Goal: Task Accomplishment & Management: Manage account settings

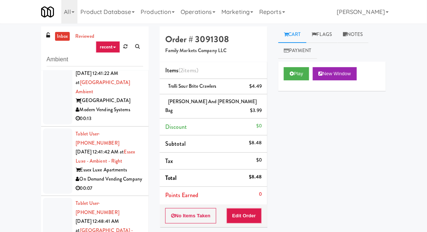
click at [60, 35] on link "inbox" at bounding box center [62, 36] width 15 height 9
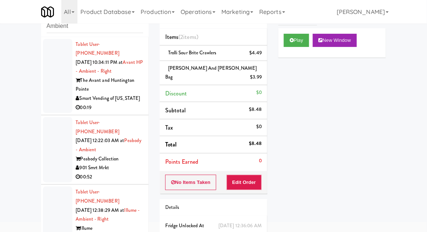
click at [59, 83] on div at bounding box center [57, 76] width 29 height 75
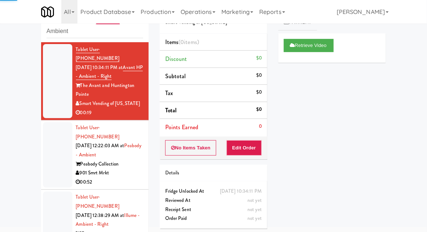
click at [49, 143] on div at bounding box center [57, 154] width 29 height 65
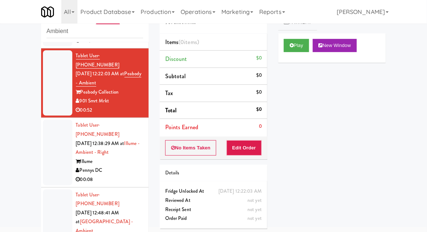
scroll to position [72, 0]
click at [296, 50] on button "Play" at bounding box center [296, 45] width 25 height 13
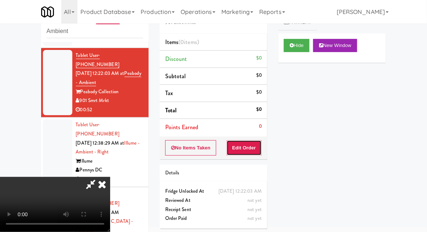
click at [233, 149] on button "Edit Order" at bounding box center [245, 147] width 36 height 15
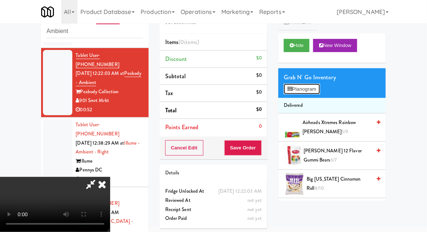
click at [289, 85] on button "Planogram" at bounding box center [302, 89] width 36 height 11
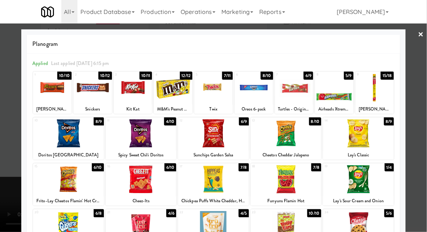
click at [62, 171] on div at bounding box center [68, 179] width 71 height 28
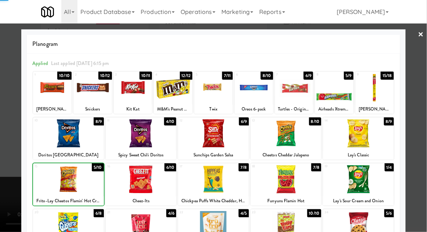
click at [417, 150] on div at bounding box center [213, 116] width 427 height 232
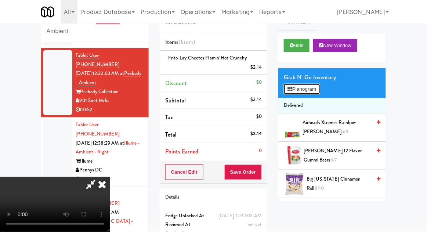
click at [292, 87] on icon at bounding box center [290, 89] width 5 height 5
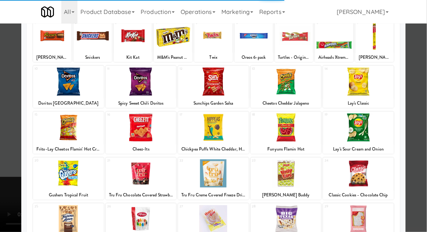
scroll to position [83, 0]
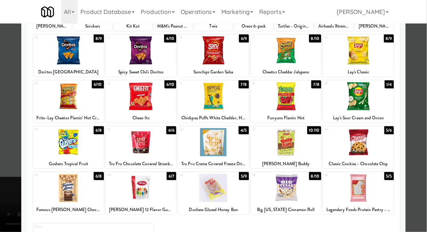
click at [214, 189] on div at bounding box center [213, 188] width 71 height 28
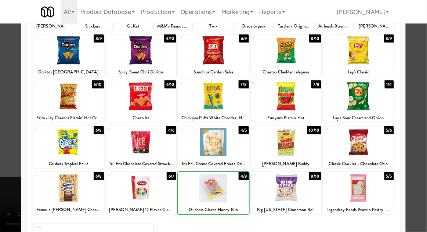
click at [418, 150] on div at bounding box center [213, 116] width 427 height 232
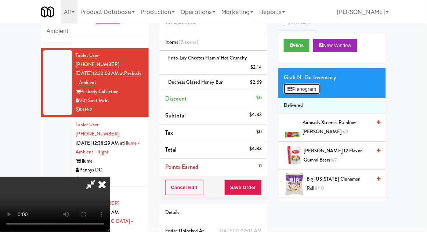
click at [292, 84] on button "Planogram" at bounding box center [302, 89] width 36 height 11
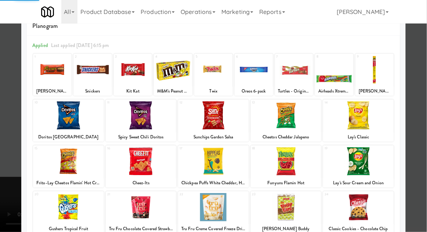
scroll to position [25, 0]
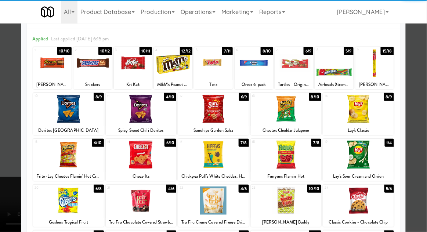
click at [60, 195] on div at bounding box center [68, 201] width 71 height 28
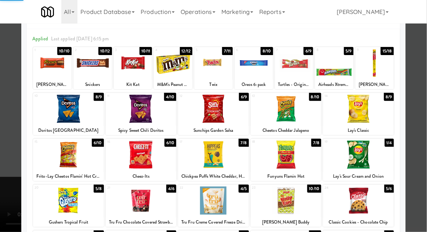
click at [419, 147] on div at bounding box center [213, 116] width 427 height 232
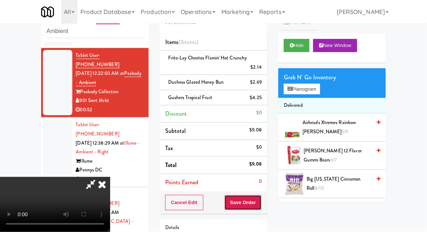
click at [257, 207] on button "Save Order" at bounding box center [243, 202] width 37 height 15
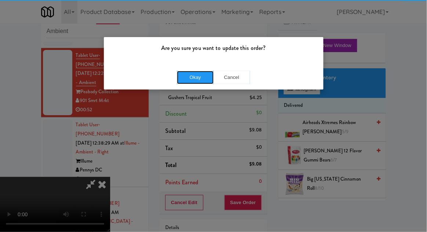
click at [190, 78] on button "Okay" at bounding box center [195, 77] width 37 height 13
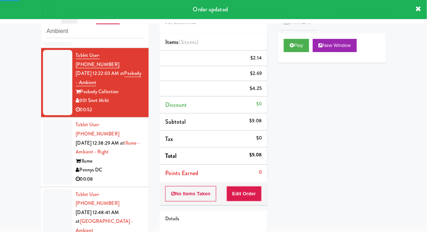
click at [49, 137] on div at bounding box center [57, 151] width 29 height 65
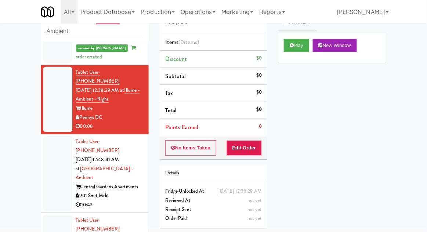
scroll to position [148, 0]
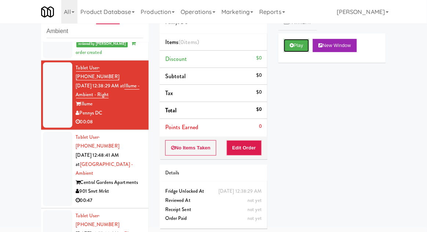
click at [297, 50] on button "Play" at bounding box center [296, 45] width 25 height 13
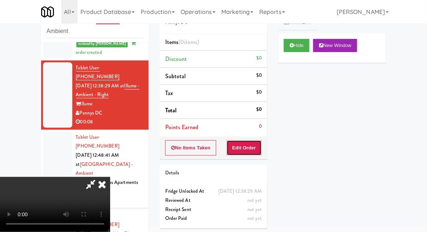
click at [249, 147] on button "Edit Order" at bounding box center [245, 147] width 36 height 15
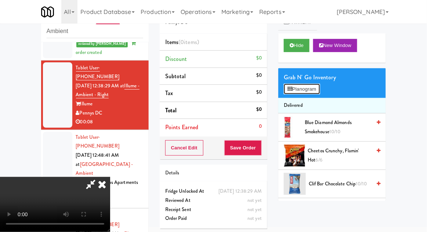
click at [297, 85] on button "Planogram" at bounding box center [302, 89] width 36 height 11
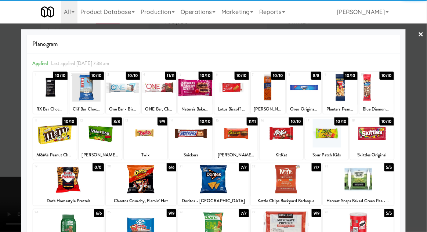
click at [285, 132] on div at bounding box center [281, 133] width 43 height 28
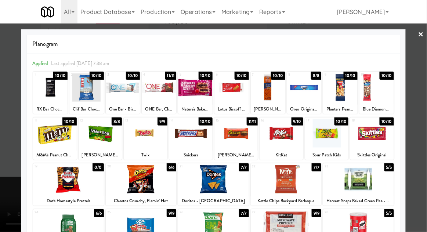
click at [422, 151] on div at bounding box center [213, 116] width 427 height 232
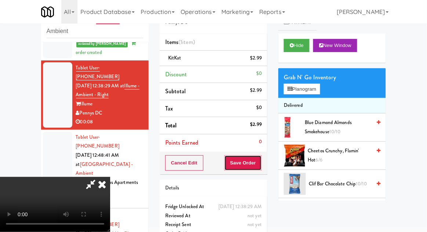
click at [259, 163] on button "Save Order" at bounding box center [243, 162] width 37 height 15
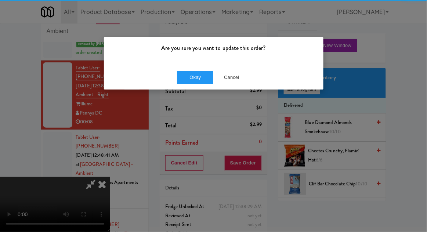
click at [189, 68] on div "Okay Cancel" at bounding box center [214, 77] width 220 height 25
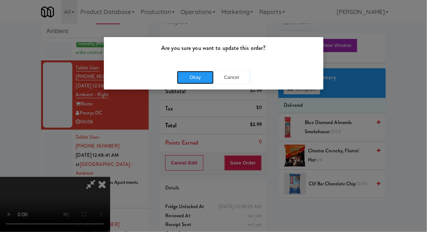
click at [191, 82] on button "Okay" at bounding box center [195, 77] width 37 height 13
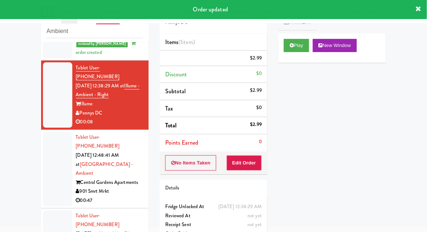
click at [51, 137] on div at bounding box center [57, 169] width 29 height 75
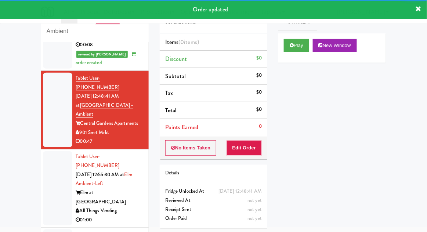
scroll to position [220, 0]
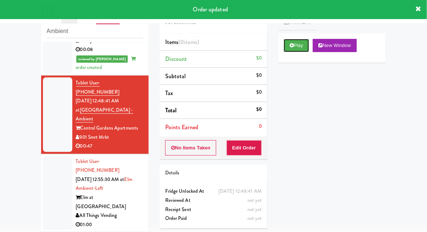
click at [297, 49] on button "Play" at bounding box center [296, 45] width 25 height 13
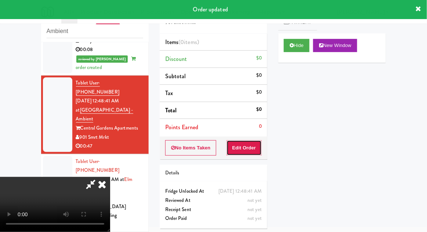
click at [245, 152] on button "Edit Order" at bounding box center [245, 147] width 36 height 15
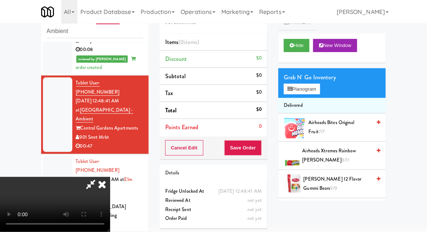
scroll to position [0, 0]
click at [298, 91] on button "Planogram" at bounding box center [302, 89] width 36 height 11
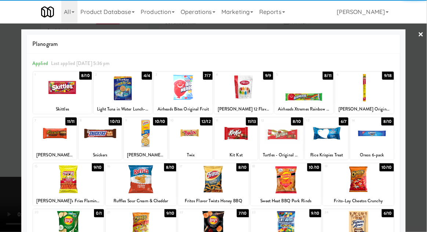
click at [118, 87] on div at bounding box center [123, 87] width 59 height 28
click at [414, 143] on div at bounding box center [213, 116] width 427 height 232
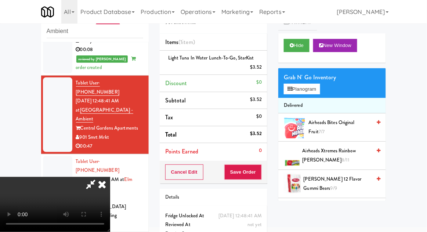
scroll to position [27, 0]
click at [296, 92] on button "Planogram" at bounding box center [302, 89] width 36 height 11
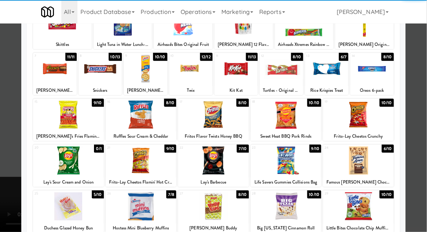
scroll to position [63, 0]
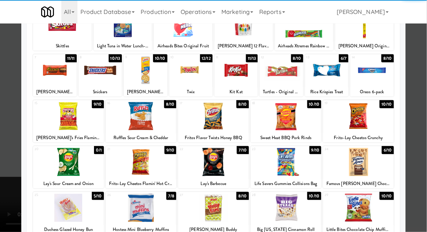
click at [135, 165] on div at bounding box center [141, 162] width 71 height 28
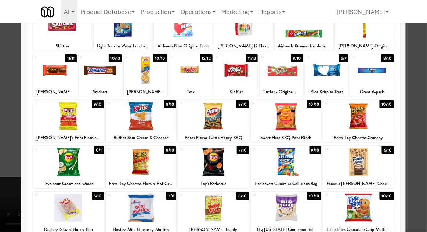
click at [421, 149] on div at bounding box center [213, 116] width 427 height 232
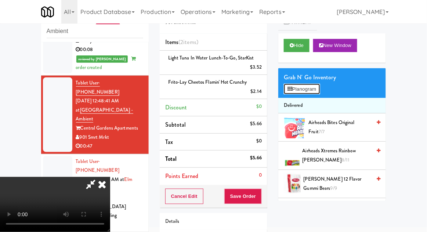
click at [297, 90] on button "Planogram" at bounding box center [302, 89] width 36 height 11
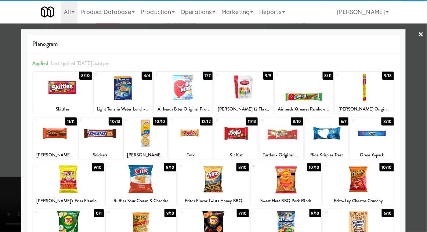
click at [362, 84] on div at bounding box center [364, 87] width 59 height 28
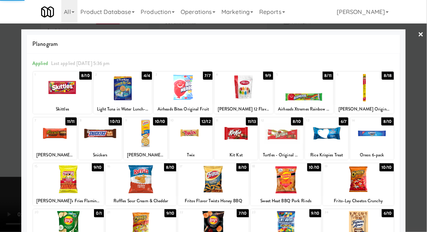
click at [423, 145] on div at bounding box center [213, 116] width 427 height 232
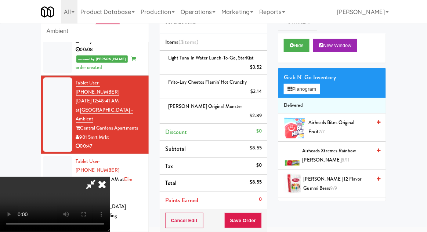
click at [99, 177] on icon at bounding box center [90, 184] width 17 height 15
click at [192, 64] on div "Light Tuna in Water Lunch-to-Go, StarKist $3.52" at bounding box center [213, 63] width 97 height 18
click at [264, 69] on icon at bounding box center [263, 70] width 4 height 5
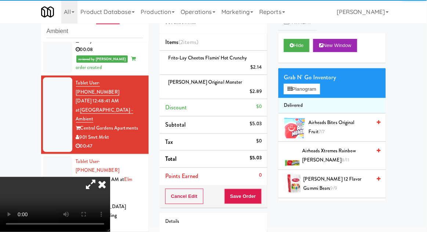
click at [99, 177] on icon at bounding box center [90, 184] width 17 height 15
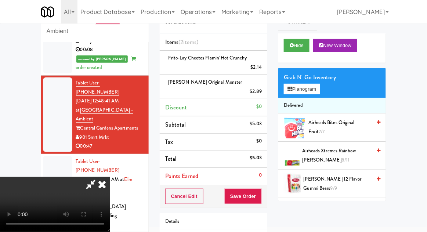
scroll to position [27, 0]
click at [294, 84] on button "Planogram" at bounding box center [302, 89] width 36 height 11
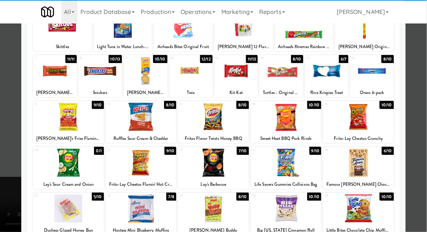
scroll to position [63, 0]
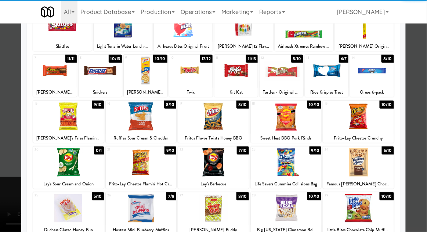
click at [282, 161] on div at bounding box center [286, 162] width 71 height 28
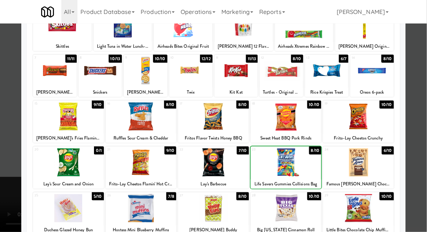
click at [424, 142] on div at bounding box center [213, 116] width 427 height 232
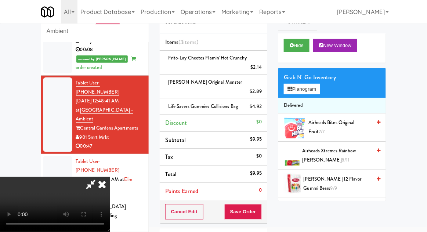
scroll to position [58, 0]
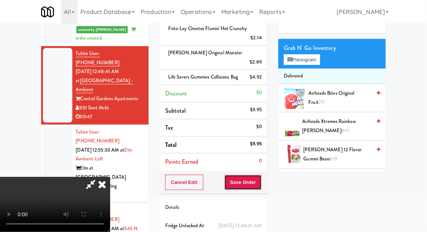
click at [260, 175] on button "Save Order" at bounding box center [243, 182] width 37 height 15
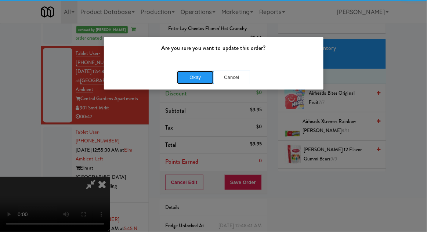
click at [181, 77] on button "Okay" at bounding box center [195, 77] width 37 height 13
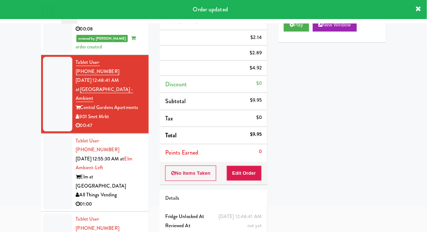
scroll to position [0, 0]
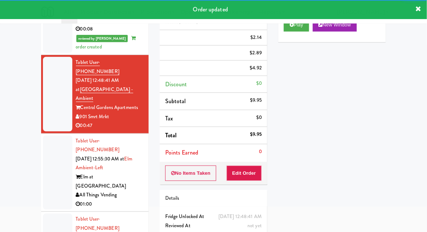
click at [46, 136] on div at bounding box center [57, 173] width 29 height 75
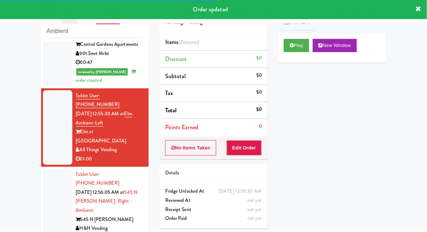
scroll to position [305, 0]
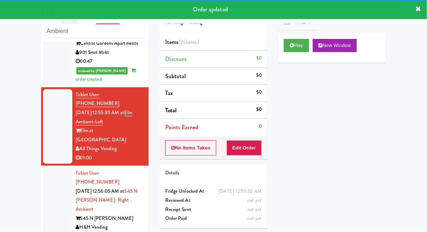
click at [290, 35] on div "Play New Window" at bounding box center [333, 47] width 108 height 29
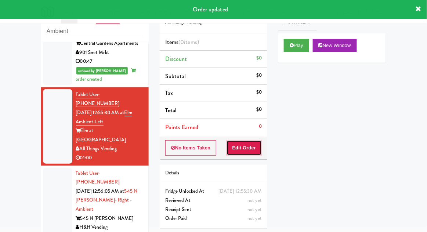
click at [245, 148] on button "Edit Order" at bounding box center [245, 147] width 36 height 15
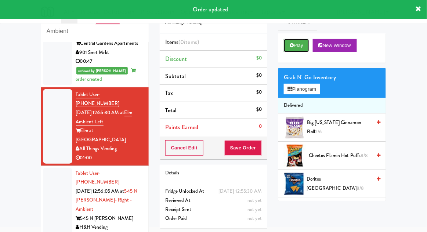
click at [293, 39] on button "Play" at bounding box center [296, 45] width 25 height 13
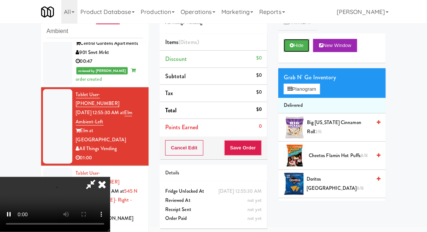
scroll to position [27, 0]
click at [309, 85] on button "Planogram" at bounding box center [302, 89] width 36 height 11
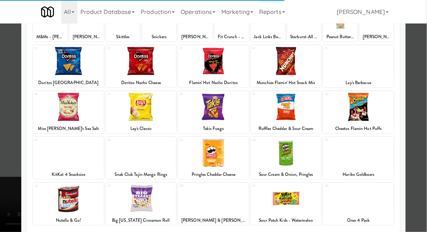
scroll to position [93, 0]
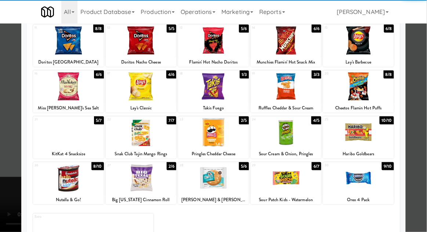
click at [359, 177] on div at bounding box center [358, 178] width 71 height 28
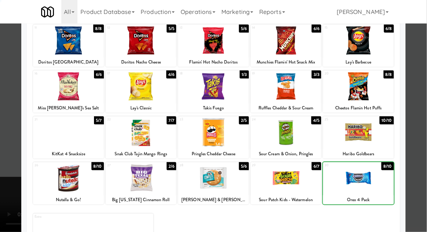
click at [424, 132] on div at bounding box center [213, 116] width 427 height 232
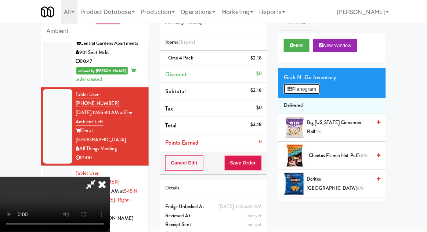
click at [306, 85] on button "Planogram" at bounding box center [302, 89] width 36 height 11
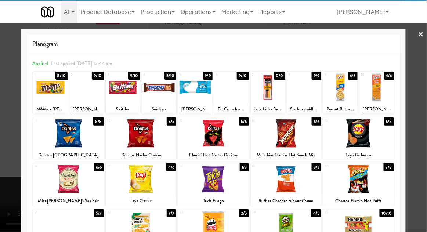
click at [210, 183] on div at bounding box center [213, 179] width 71 height 28
click at [423, 134] on div at bounding box center [213, 116] width 427 height 232
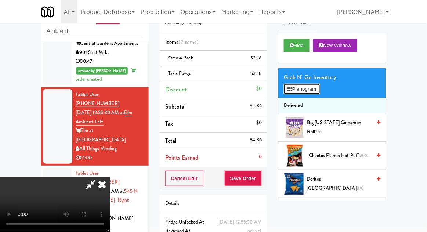
click at [304, 93] on button "Planogram" at bounding box center [302, 89] width 36 height 11
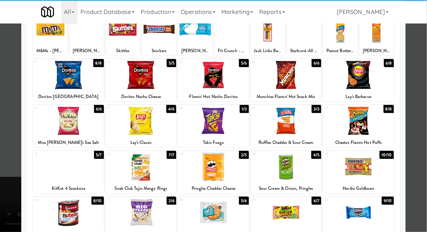
scroll to position [58, 0]
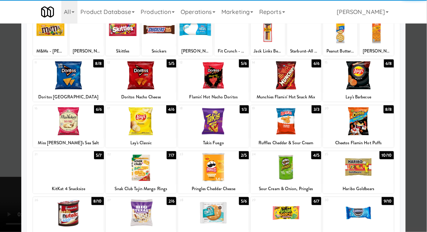
click at [366, 168] on div at bounding box center [358, 167] width 71 height 28
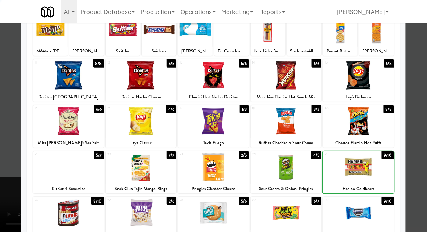
click at [423, 141] on div at bounding box center [213, 116] width 427 height 232
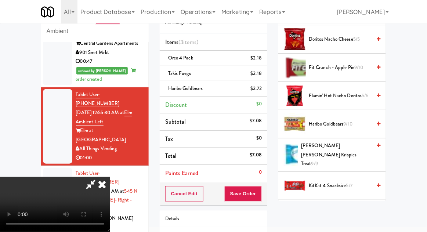
scroll to position [258, 0]
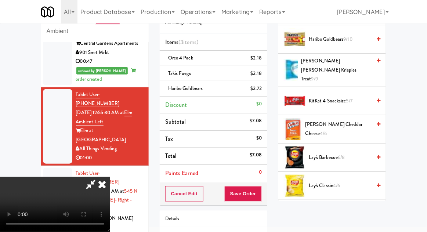
click at [319, 42] on span "Haribo Goldbears 9/10" at bounding box center [340, 39] width 62 height 9
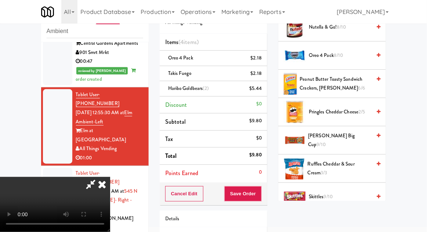
scroll to position [572, 0]
click at [319, 160] on span "Ruffles Cheddar & Sour Cream 3/3" at bounding box center [340, 169] width 64 height 18
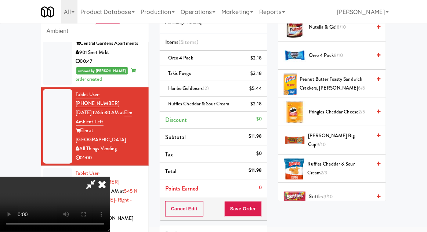
scroll to position [0, 0]
click at [99, 177] on icon at bounding box center [90, 184] width 17 height 15
click at [213, 87] on div "Haribo Goldbears (2) $5.44" at bounding box center [213, 88] width 97 height 9
click at [263, 92] on icon at bounding box center [263, 91] width 4 height 5
click at [99, 177] on icon at bounding box center [90, 184] width 17 height 15
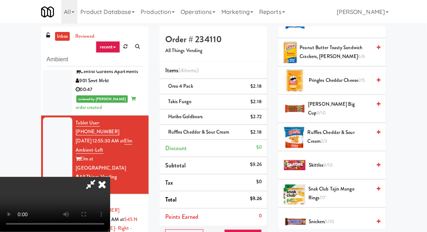
scroll to position [632, 0]
click at [343, 161] on span "Skittles 9/10" at bounding box center [340, 165] width 62 height 9
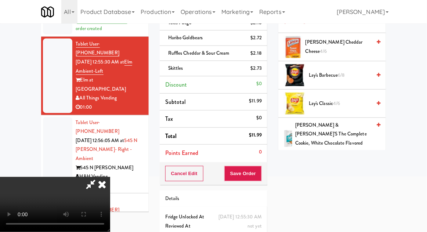
scroll to position [287, 0]
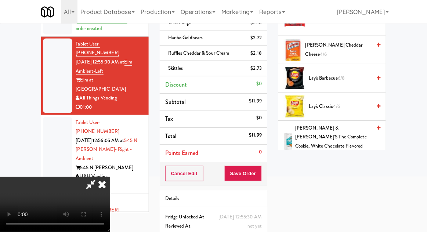
click at [266, 175] on div "Cancel Edit Save Order" at bounding box center [214, 173] width 108 height 23
click at [260, 173] on button "Save Order" at bounding box center [243, 173] width 37 height 15
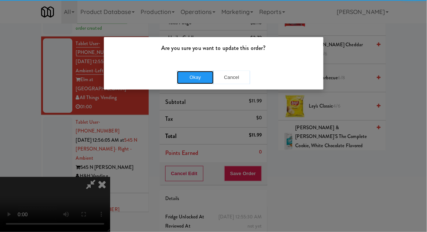
click at [195, 79] on button "Okay" at bounding box center [195, 77] width 37 height 13
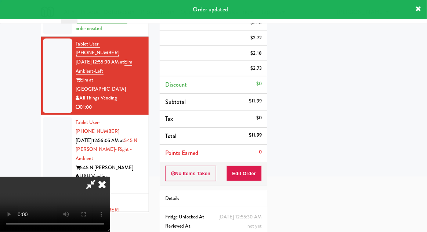
scroll to position [0, 0]
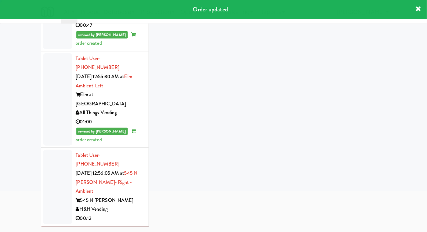
scroll to position [28, 0]
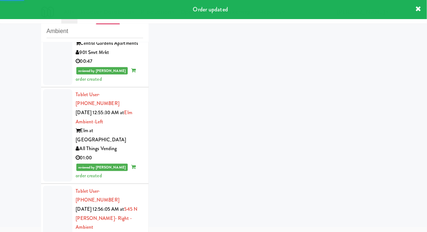
click at [49, 184] on li "Tablet User · (716) 374-2728 [DATE] 12:56:05 AM at 545 N [PERSON_NAME]- Right -…" at bounding box center [95, 223] width 108 height 79
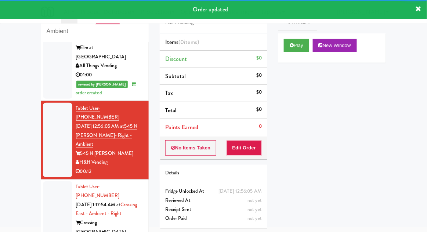
scroll to position [388, 0]
click at [288, 42] on button "Play" at bounding box center [296, 45] width 25 height 13
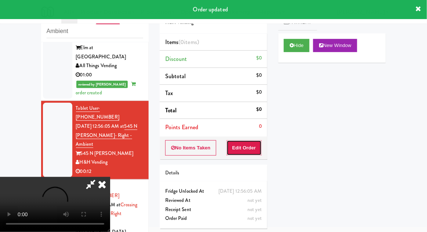
click at [245, 152] on button "Edit Order" at bounding box center [245, 147] width 36 height 15
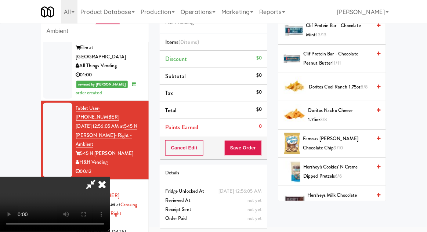
scroll to position [209, 0]
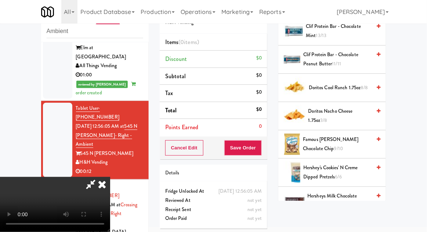
click at [352, 166] on span "Hershey's Cookies' N Creme dipped pretzels 6/6" at bounding box center [338, 173] width 68 height 18
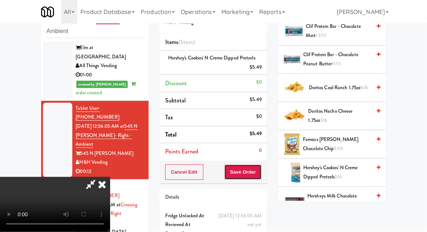
click at [259, 173] on button "Save Order" at bounding box center [243, 172] width 37 height 15
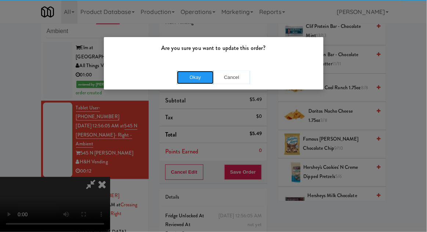
click at [195, 72] on button "Okay" at bounding box center [195, 77] width 37 height 13
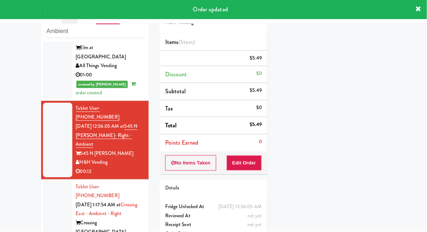
scroll to position [0, 0]
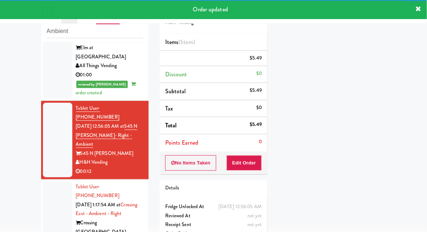
click at [49, 182] on div at bounding box center [57, 223] width 29 height 83
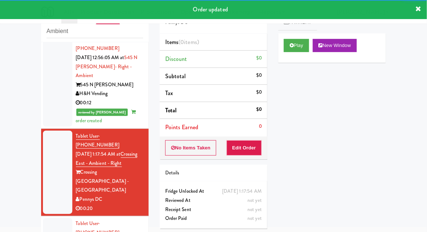
scroll to position [464, 0]
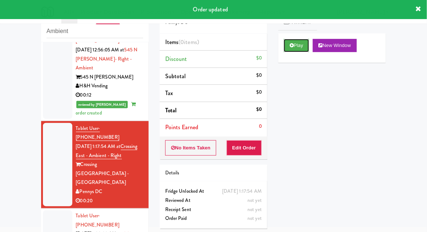
click at [289, 44] on button "Play" at bounding box center [296, 45] width 25 height 13
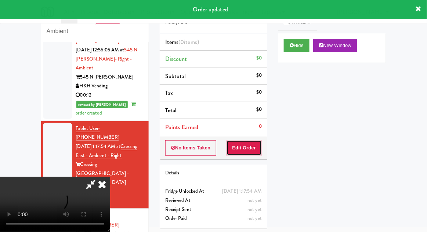
click at [237, 147] on button "Edit Order" at bounding box center [245, 147] width 36 height 15
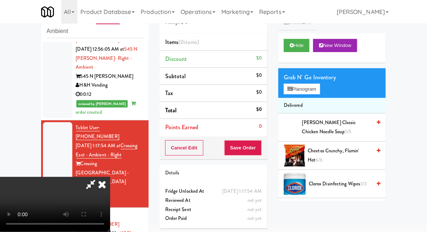
scroll to position [466, 0]
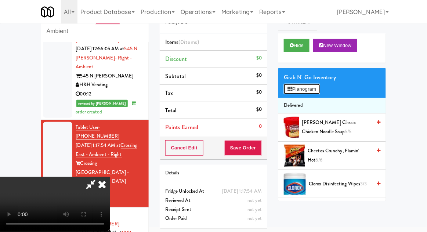
click at [294, 86] on button "Planogram" at bounding box center [302, 89] width 36 height 11
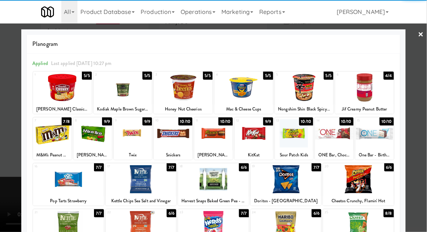
click at [288, 181] on div at bounding box center [286, 179] width 71 height 28
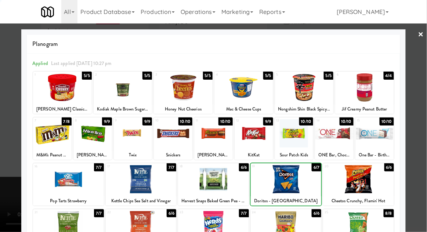
click at [422, 136] on div at bounding box center [213, 116] width 427 height 232
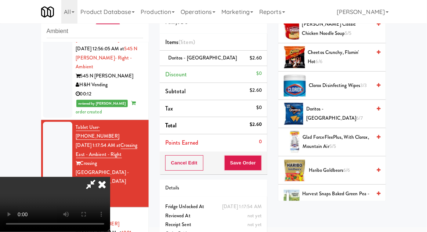
scroll to position [113, 0]
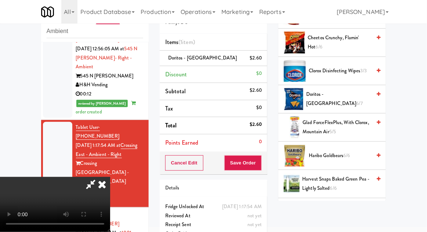
click at [324, 101] on span "Doritos - Cool Ranch 6/7" at bounding box center [338, 99] width 65 height 18
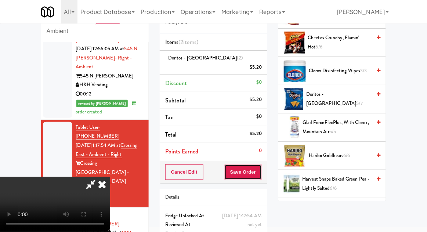
click at [261, 165] on button "Save Order" at bounding box center [243, 172] width 37 height 15
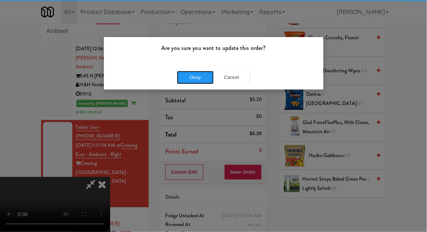
click at [186, 71] on button "Okay" at bounding box center [195, 77] width 37 height 13
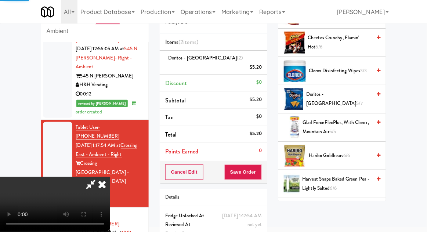
scroll to position [72, 0]
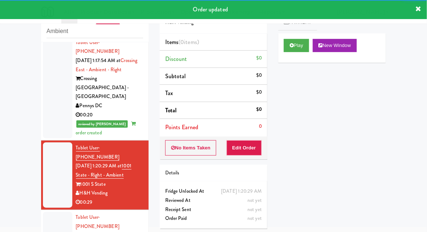
scroll to position [551, 0]
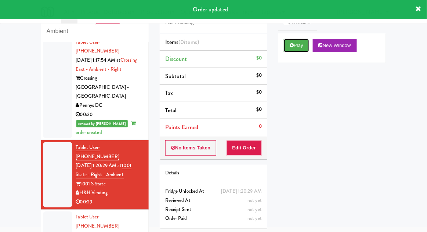
click at [292, 46] on icon at bounding box center [292, 45] width 4 height 5
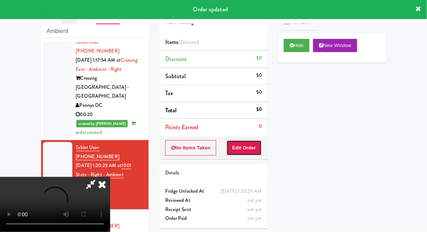
click at [242, 147] on button "Edit Order" at bounding box center [245, 147] width 36 height 15
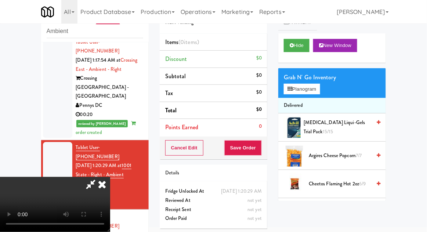
click at [333, 154] on span "Argires Cheese Popcorn 7/7" at bounding box center [340, 155] width 62 height 9
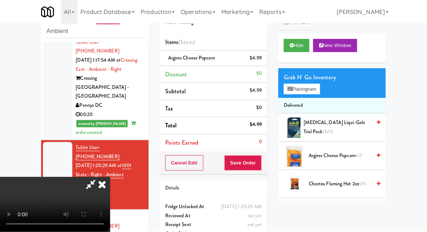
click at [359, 153] on span "6/7" at bounding box center [359, 155] width 6 height 7
click at [266, 158] on div "Cancel Edit Save Order" at bounding box center [214, 163] width 108 height 23
click at [259, 155] on button "Save Order" at bounding box center [243, 162] width 37 height 15
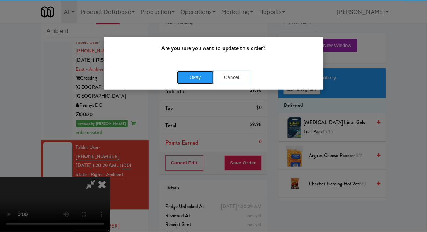
click at [183, 83] on button "Okay" at bounding box center [195, 77] width 37 height 13
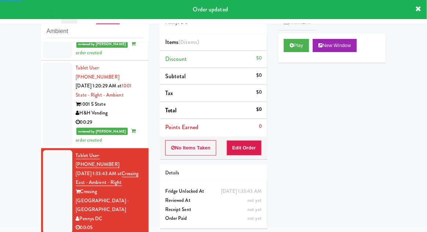
scroll to position [631, 0]
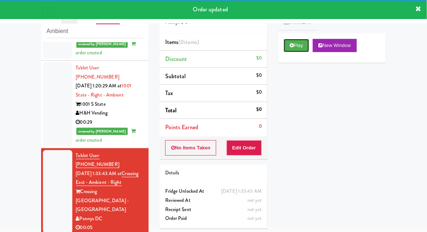
click at [295, 47] on button "Play" at bounding box center [296, 45] width 25 height 13
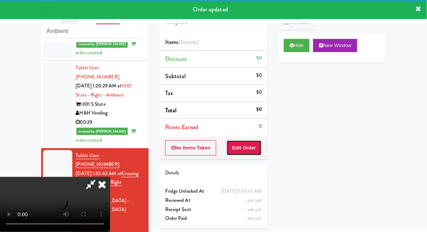
click at [244, 146] on button "Edit Order" at bounding box center [245, 147] width 36 height 15
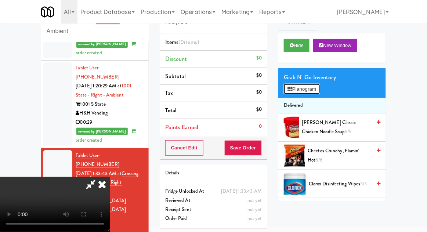
click at [309, 86] on button "Planogram" at bounding box center [302, 89] width 36 height 11
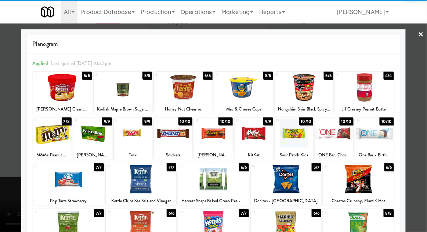
click at [332, 131] on div at bounding box center [334, 133] width 39 height 28
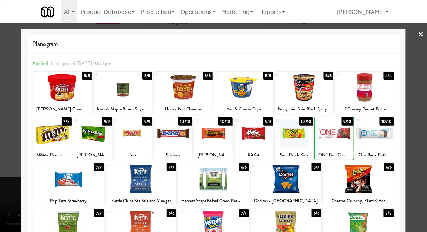
click at [418, 92] on div at bounding box center [213, 116] width 427 height 232
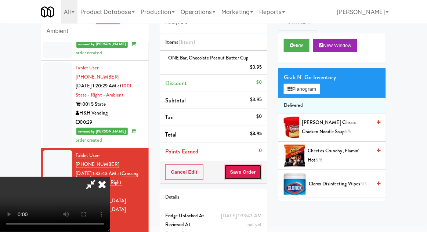
click at [261, 177] on button "Save Order" at bounding box center [243, 172] width 37 height 15
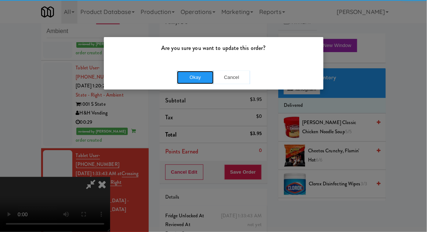
click at [199, 83] on button "Okay" at bounding box center [195, 77] width 37 height 13
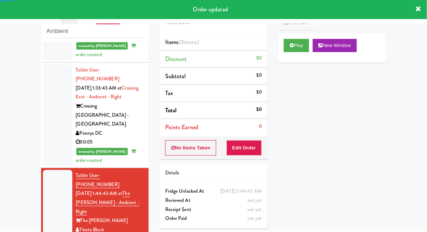
scroll to position [716, 0]
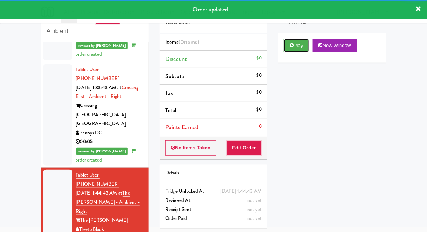
click at [290, 45] on button "Play" at bounding box center [296, 45] width 25 height 13
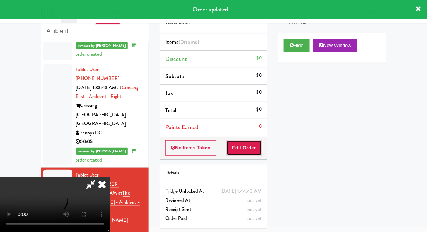
click at [242, 150] on button "Edit Order" at bounding box center [245, 147] width 36 height 15
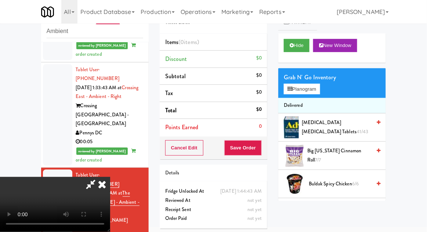
scroll to position [0, 0]
click at [318, 84] on button "Planogram" at bounding box center [302, 89] width 36 height 11
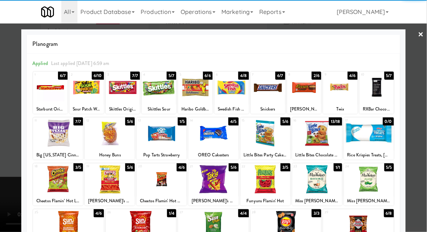
click at [306, 96] on div at bounding box center [304, 87] width 35 height 28
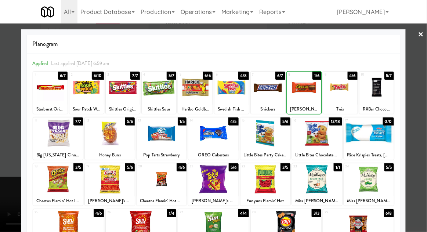
click at [425, 125] on div at bounding box center [213, 116] width 427 height 232
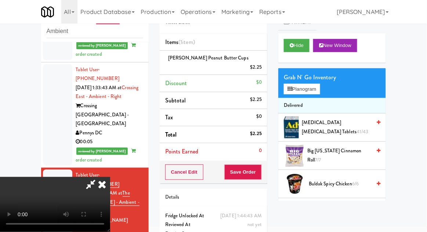
scroll to position [27, 0]
click at [316, 92] on button "Planogram" at bounding box center [302, 89] width 36 height 11
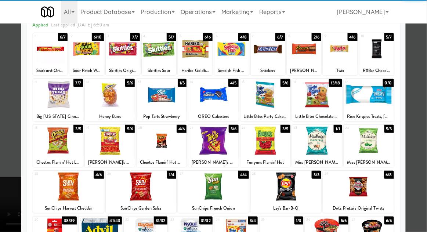
scroll to position [40, 0]
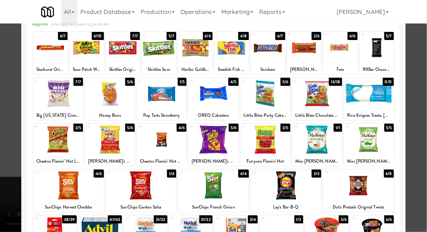
click at [65, 184] on div at bounding box center [68, 186] width 71 height 28
click at [421, 133] on div at bounding box center [213, 116] width 427 height 232
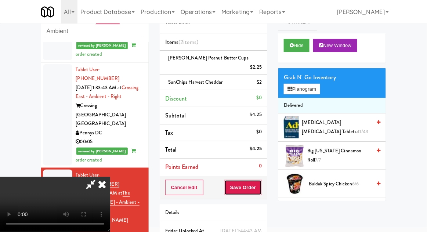
click at [262, 180] on button "Save Order" at bounding box center [243, 187] width 37 height 15
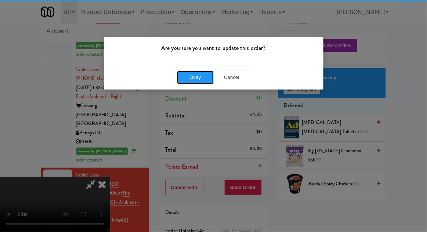
click at [202, 76] on button "Okay" at bounding box center [195, 77] width 37 height 13
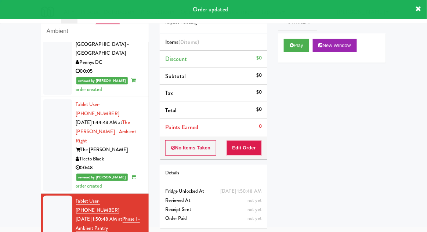
scroll to position [792, 0]
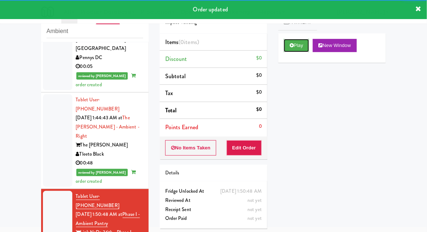
click at [302, 44] on button "Play" at bounding box center [296, 45] width 25 height 13
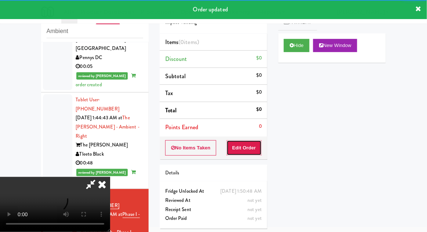
click at [246, 146] on button "Edit Order" at bounding box center [245, 147] width 36 height 15
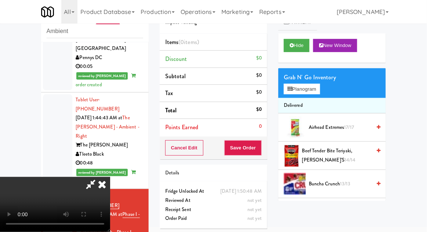
scroll to position [0, 0]
click at [311, 85] on button "Planogram" at bounding box center [302, 89] width 36 height 11
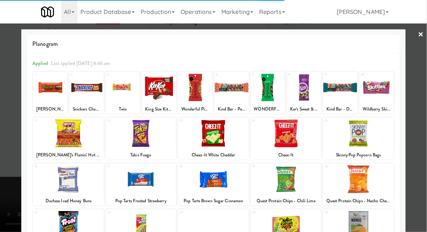
click at [301, 141] on div at bounding box center [286, 133] width 71 height 28
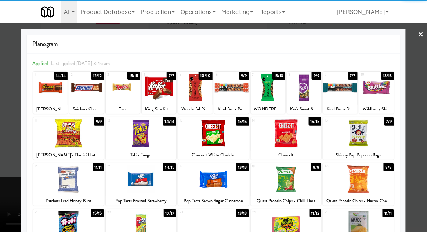
click at [303, 139] on div at bounding box center [286, 133] width 71 height 28
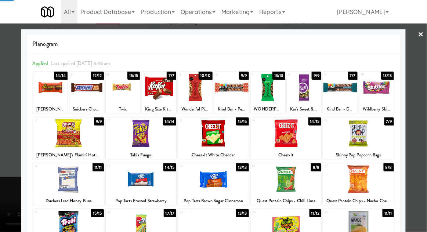
click at [417, 120] on div at bounding box center [213, 116] width 427 height 232
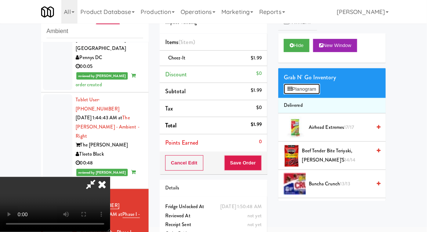
click at [315, 90] on button "Planogram" at bounding box center [302, 89] width 36 height 11
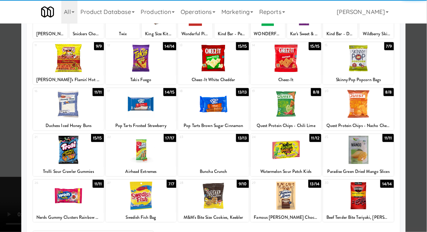
scroll to position [74, 0]
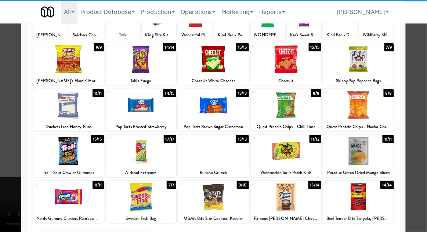
click at [72, 195] on div at bounding box center [68, 197] width 71 height 28
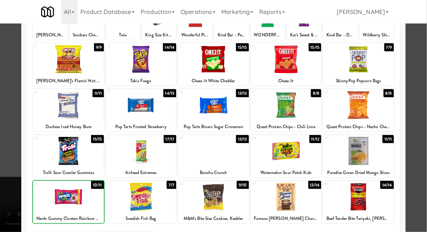
click at [424, 128] on div at bounding box center [213, 116] width 427 height 232
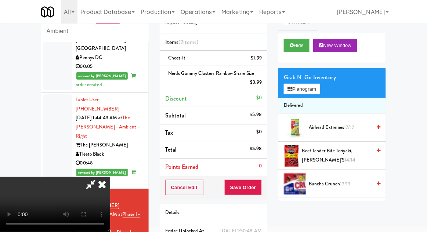
scroll to position [27, 0]
click at [261, 188] on button "Save Order" at bounding box center [243, 187] width 37 height 15
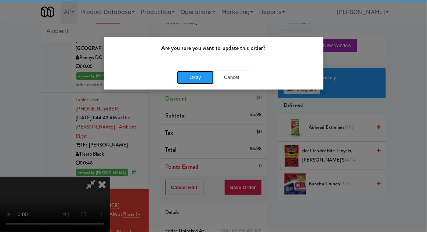
click at [193, 77] on button "Okay" at bounding box center [195, 77] width 37 height 13
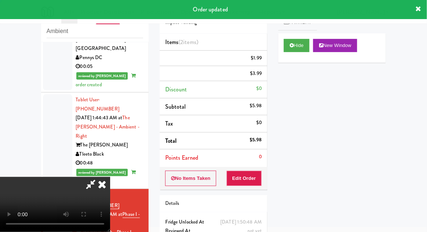
scroll to position [0, 0]
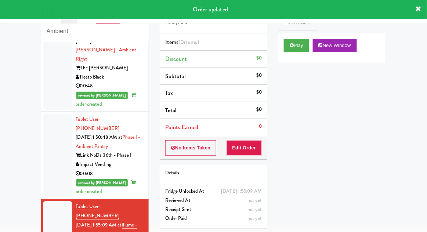
scroll to position [871, 0]
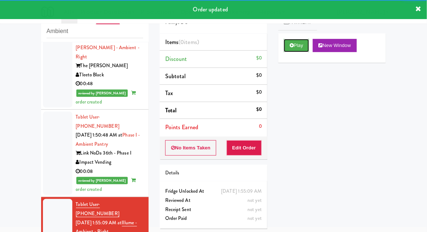
click at [290, 42] on button "Play" at bounding box center [296, 45] width 25 height 13
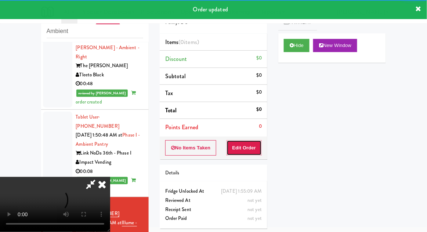
click at [243, 151] on button "Edit Order" at bounding box center [245, 147] width 36 height 15
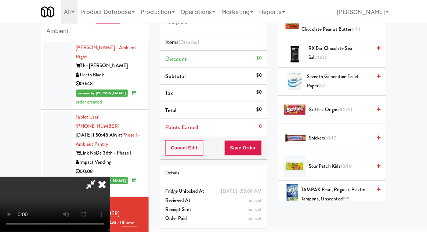
scroll to position [719, 0]
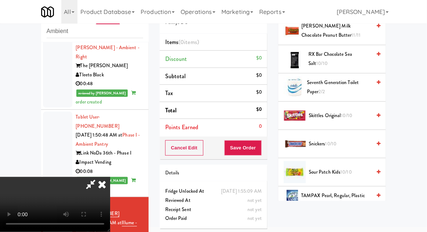
click at [344, 112] on span "10/10" at bounding box center [346, 115] width 11 height 7
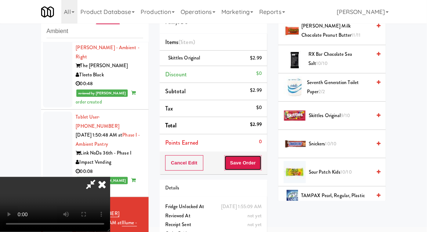
click at [259, 164] on button "Save Order" at bounding box center [243, 162] width 37 height 15
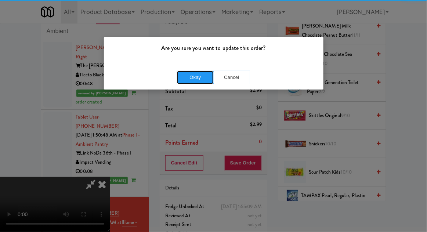
click at [193, 79] on button "Okay" at bounding box center [195, 77] width 37 height 13
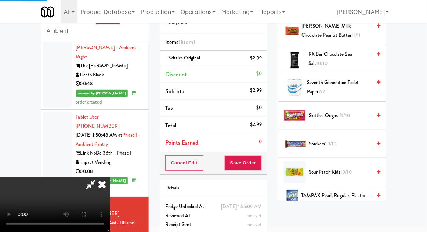
scroll to position [72, 0]
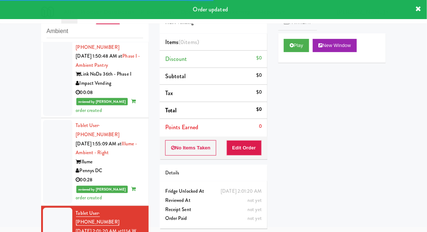
scroll to position [951, 0]
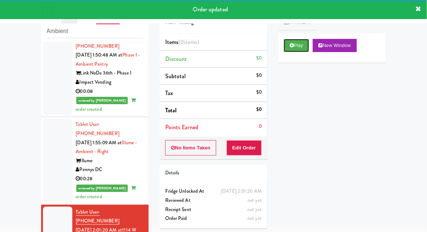
click at [297, 44] on button "Play" at bounding box center [296, 45] width 25 height 13
click at [243, 150] on button "Edit Order" at bounding box center [245, 147] width 36 height 15
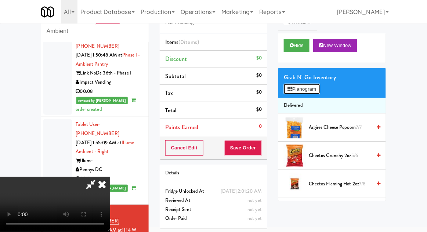
click at [320, 93] on button "Planogram" at bounding box center [302, 89] width 36 height 11
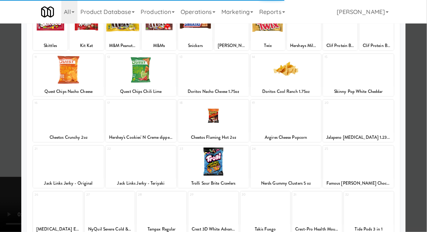
scroll to position [63, 0]
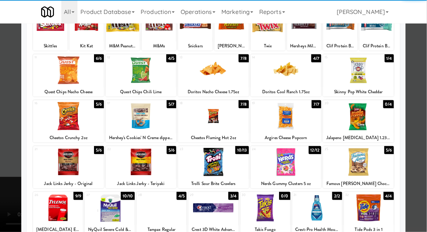
click at [133, 169] on div at bounding box center [141, 162] width 71 height 28
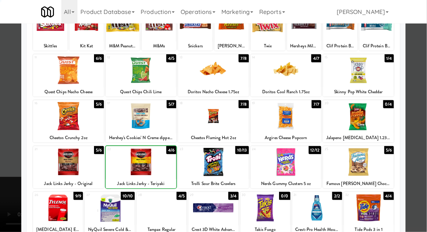
click at [421, 143] on div at bounding box center [213, 116] width 427 height 232
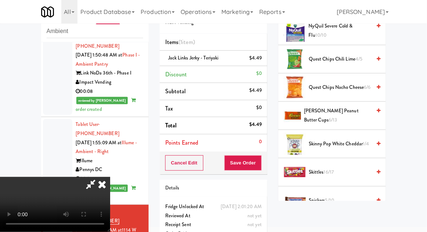
scroll to position [604, 0]
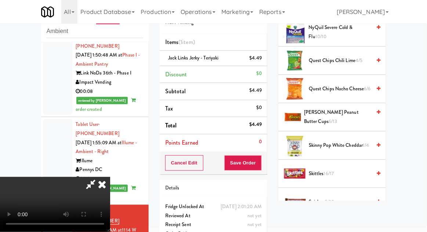
click at [345, 108] on span "[PERSON_NAME] Peanut Butter Cups 6/13" at bounding box center [337, 117] width 67 height 18
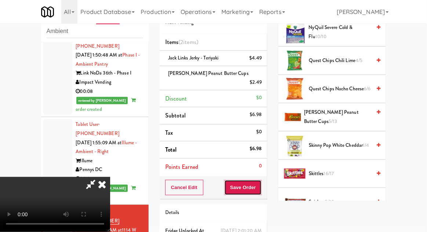
click at [260, 180] on button "Save Order" at bounding box center [243, 187] width 37 height 15
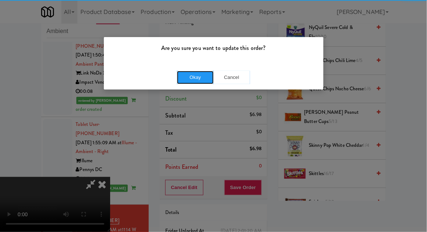
click at [193, 79] on button "Okay" at bounding box center [195, 77] width 37 height 13
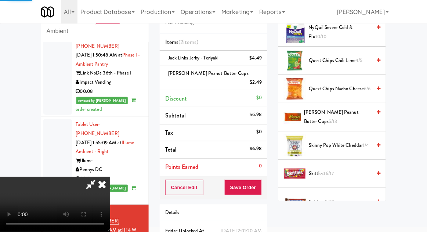
scroll to position [72, 0]
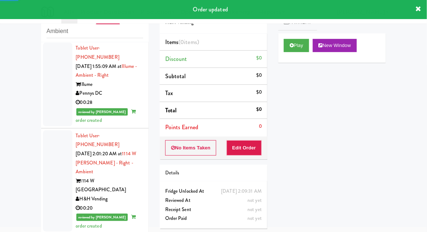
scroll to position [1031, 0]
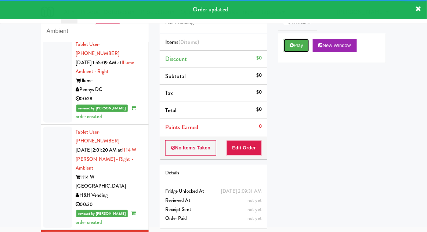
click at [301, 51] on button "Play" at bounding box center [296, 45] width 25 height 13
click at [246, 151] on button "Edit Order" at bounding box center [245, 147] width 36 height 15
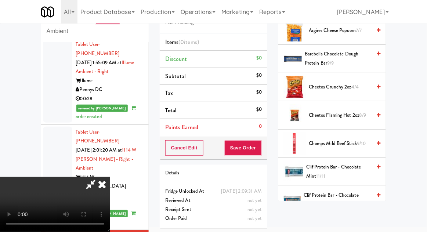
scroll to position [126, 0]
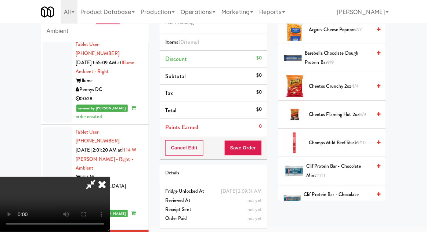
click at [349, 116] on span "Cheetos Flaming Hot 2oz 8/9" at bounding box center [340, 114] width 62 height 9
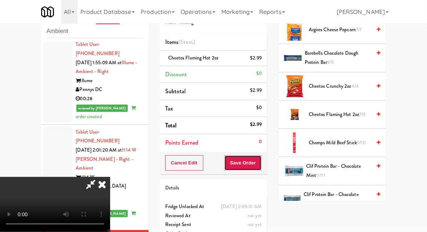
click at [257, 161] on button "Save Order" at bounding box center [243, 162] width 37 height 15
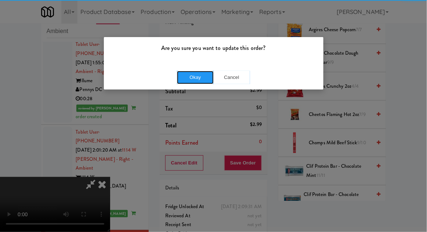
click at [193, 75] on button "Okay" at bounding box center [195, 77] width 37 height 13
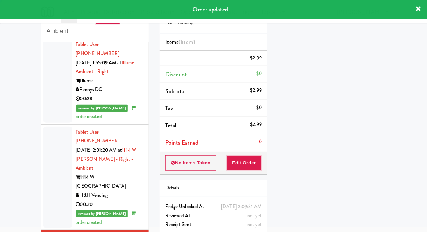
scroll to position [0, 0]
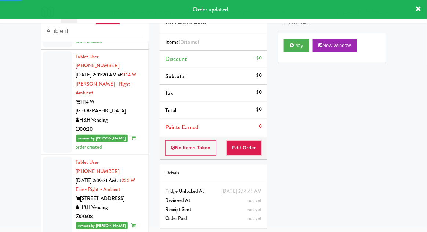
scroll to position [1109, 0]
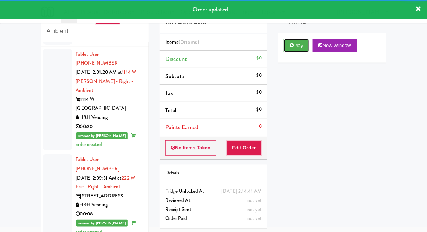
click at [291, 51] on button "Play" at bounding box center [296, 45] width 25 height 13
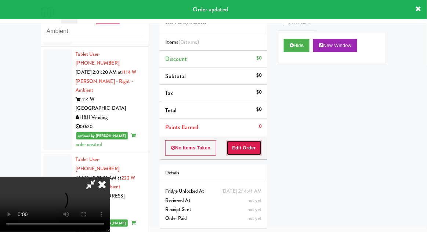
click at [241, 153] on button "Edit Order" at bounding box center [245, 147] width 36 height 15
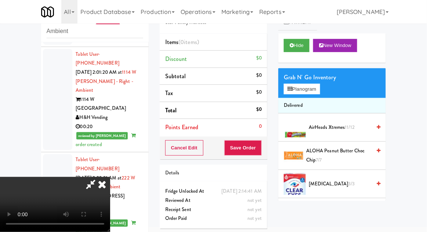
scroll to position [27, 0]
click at [313, 89] on button "Planogram" at bounding box center [302, 89] width 36 height 11
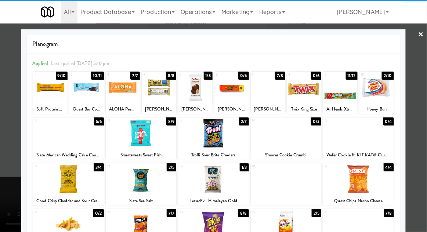
click at [381, 85] on div at bounding box center [377, 87] width 35 height 28
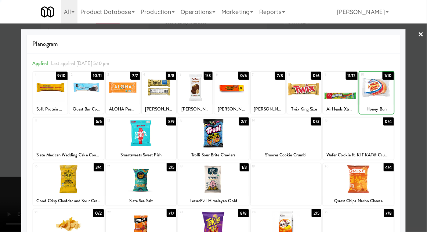
click at [413, 85] on div at bounding box center [213, 116] width 427 height 232
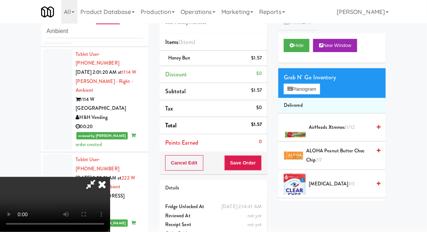
scroll to position [27, 0]
click at [317, 93] on button "Planogram" at bounding box center [302, 89] width 36 height 11
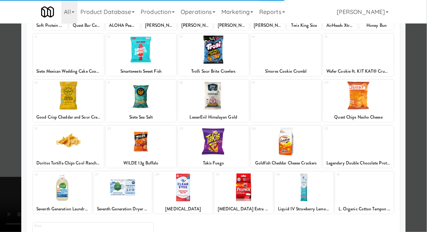
scroll to position [93, 0]
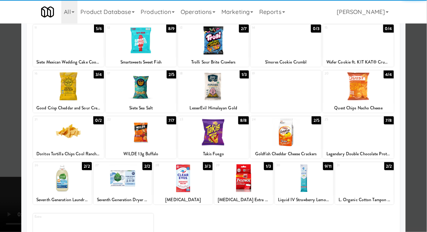
click at [312, 186] on div at bounding box center [304, 178] width 59 height 28
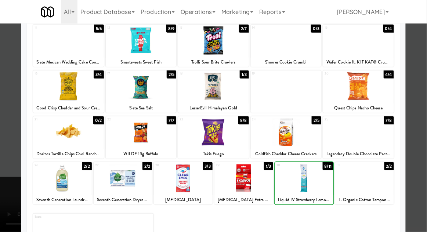
click at [302, 189] on div at bounding box center [304, 178] width 59 height 28
click at [299, 187] on div at bounding box center [304, 178] width 59 height 28
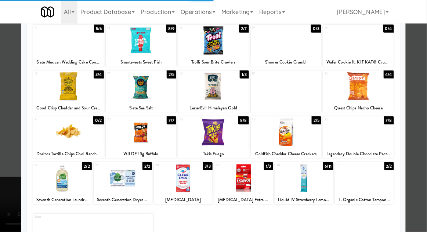
click at [425, 165] on div at bounding box center [213, 116] width 427 height 232
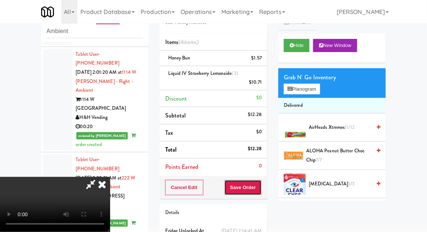
click at [261, 189] on button "Save Order" at bounding box center [243, 187] width 37 height 15
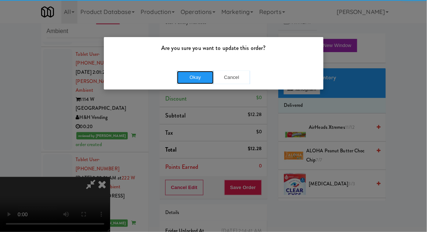
click at [189, 82] on button "Okay" at bounding box center [195, 77] width 37 height 13
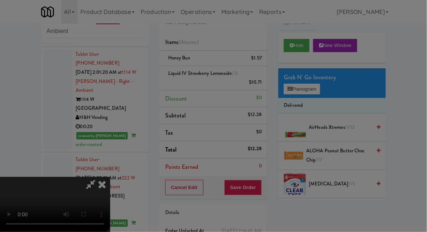
click at [194, 74] on div at bounding box center [213, 116] width 427 height 232
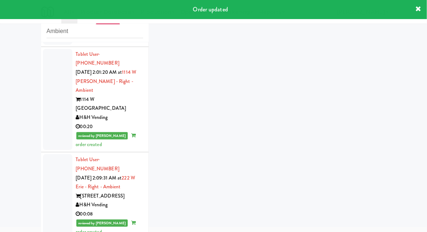
scroll to position [1156, 0]
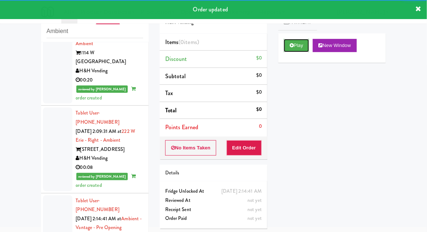
click at [301, 42] on button "Play" at bounding box center [296, 45] width 25 height 13
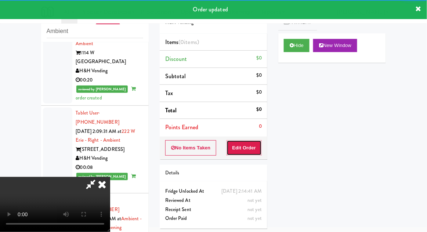
click at [246, 154] on button "Edit Order" at bounding box center [245, 147] width 36 height 15
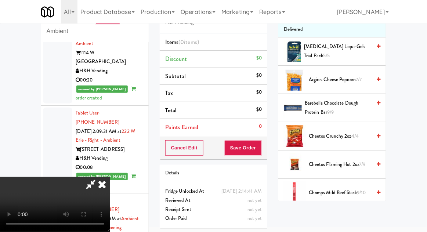
scroll to position [77, 0]
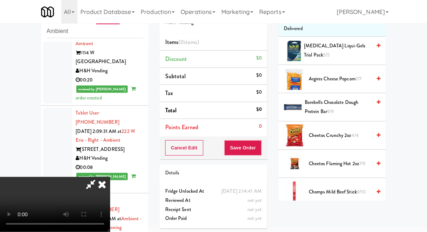
click at [335, 160] on span "Cheetos Flaming Hot 2oz 7/9" at bounding box center [340, 163] width 62 height 9
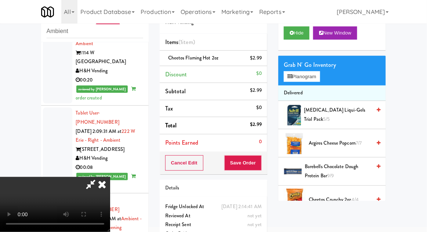
scroll to position [0, 0]
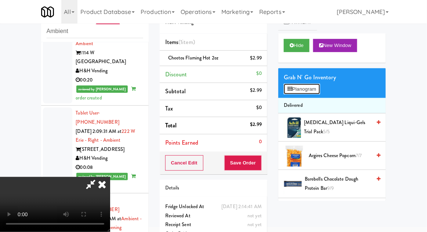
click at [314, 92] on button "Planogram" at bounding box center [302, 89] width 36 height 11
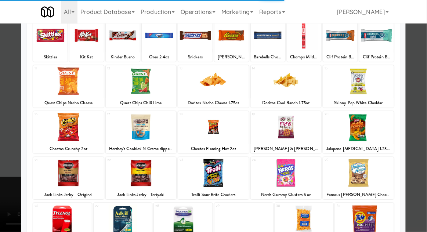
scroll to position [68, 0]
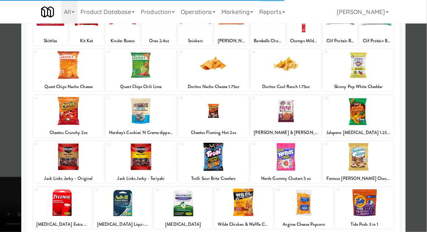
click at [70, 161] on div at bounding box center [68, 157] width 71 height 28
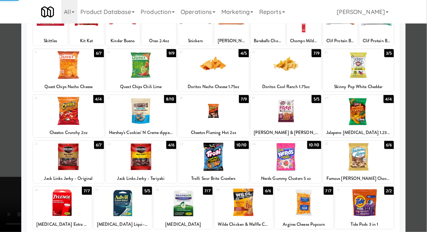
click at [427, 129] on div at bounding box center [213, 116] width 427 height 232
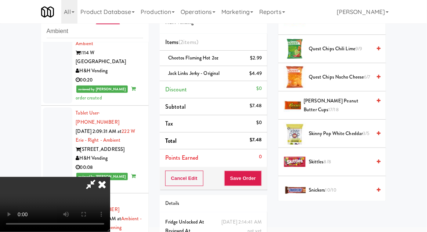
scroll to position [692, 0]
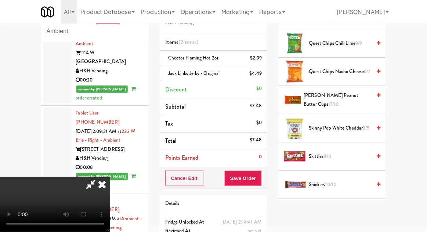
click at [335, 181] on span "10/10" at bounding box center [331, 184] width 11 height 7
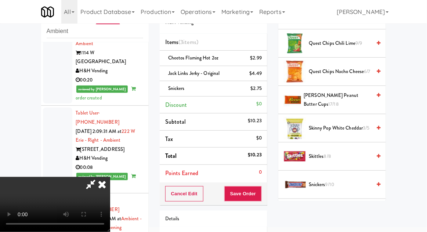
scroll to position [27, 0]
click at [259, 193] on button "Save Order" at bounding box center [243, 193] width 37 height 15
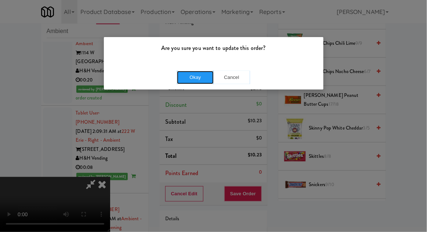
click at [183, 82] on button "Okay" at bounding box center [195, 77] width 37 height 13
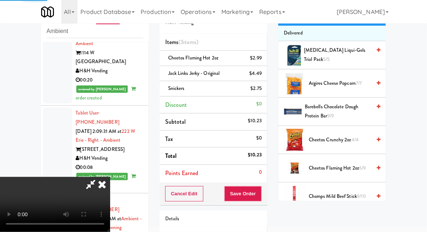
scroll to position [0, 0]
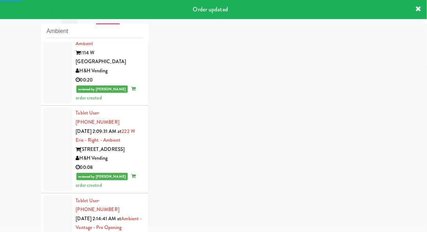
scroll to position [1174, 0]
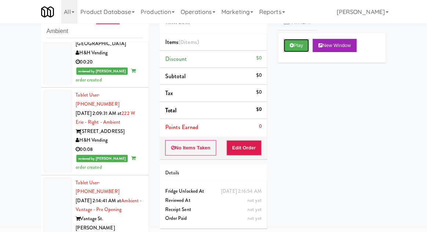
click at [288, 48] on button "Play" at bounding box center [296, 45] width 25 height 13
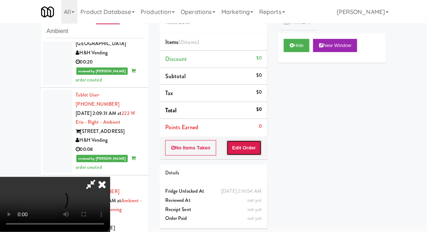
click at [244, 153] on button "Edit Order" at bounding box center [245, 147] width 36 height 15
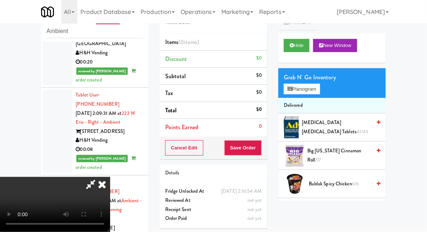
scroll to position [27, 0]
click at [320, 84] on button "Planogram" at bounding box center [302, 89] width 36 height 11
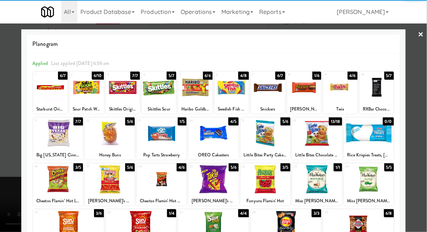
click at [306, 85] on div at bounding box center [304, 87] width 35 height 28
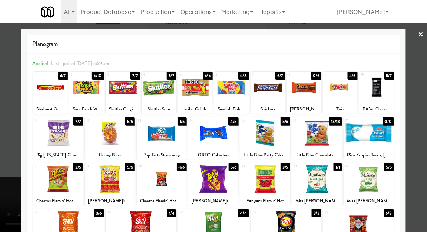
click at [422, 134] on div at bounding box center [213, 116] width 427 height 232
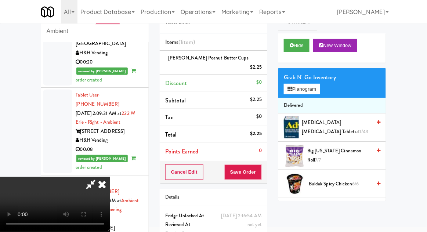
scroll to position [27, 0]
click at [320, 87] on button "Planogram" at bounding box center [302, 89] width 36 height 11
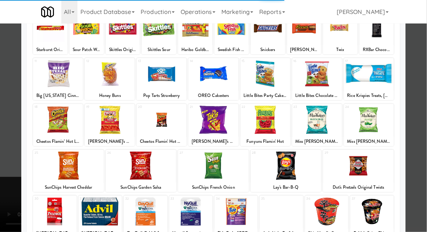
scroll to position [60, 0]
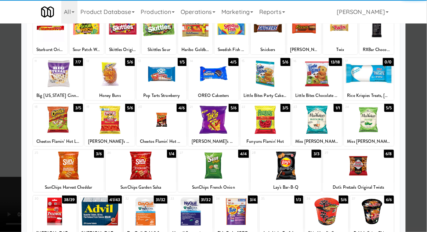
click at [131, 167] on div at bounding box center [141, 166] width 71 height 28
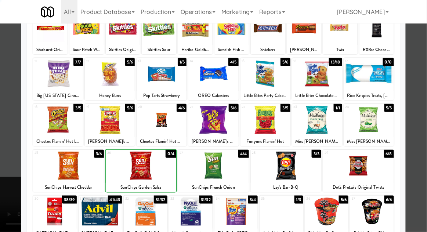
click at [423, 157] on div at bounding box center [213, 116] width 427 height 232
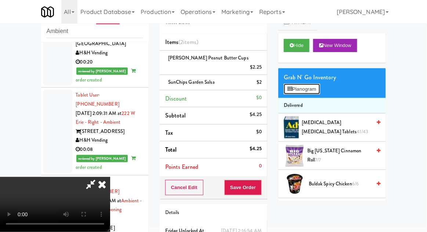
click at [315, 93] on button "Planogram" at bounding box center [302, 89] width 36 height 11
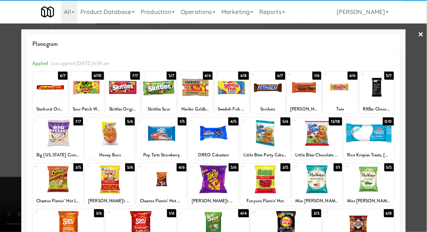
click at [54, 136] on div at bounding box center [58, 133] width 50 height 28
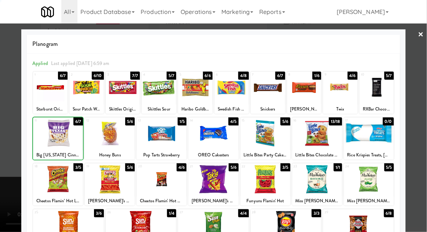
click at [422, 153] on div at bounding box center [213, 116] width 427 height 232
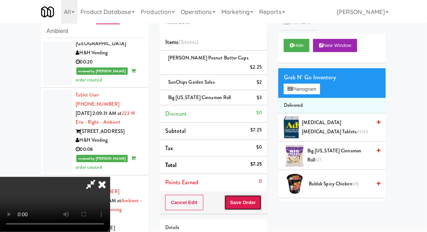
click at [262, 195] on button "Save Order" at bounding box center [243, 202] width 37 height 15
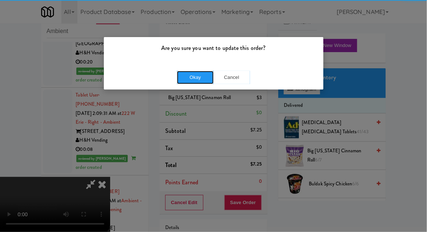
click at [192, 78] on button "Okay" at bounding box center [195, 77] width 37 height 13
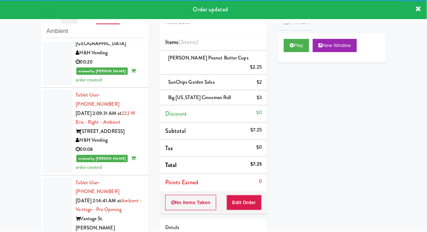
scroll to position [1192, 0]
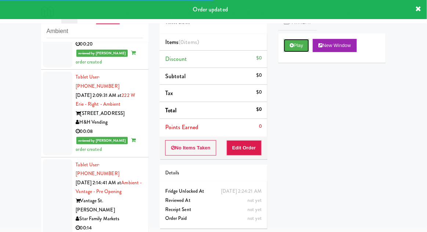
click at [291, 46] on icon at bounding box center [292, 45] width 4 height 5
click at [241, 151] on button "Edit Order" at bounding box center [245, 147] width 36 height 15
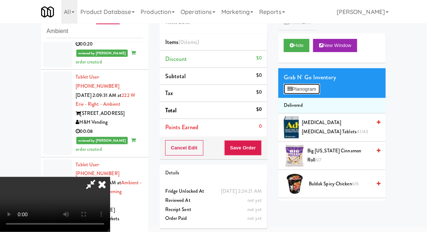
click at [320, 87] on button "Planogram" at bounding box center [302, 89] width 36 height 11
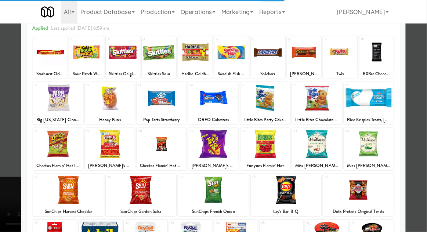
scroll to position [93, 0]
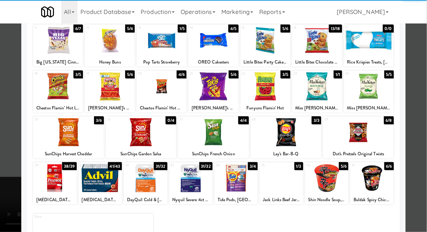
click at [61, 130] on div at bounding box center [68, 132] width 71 height 28
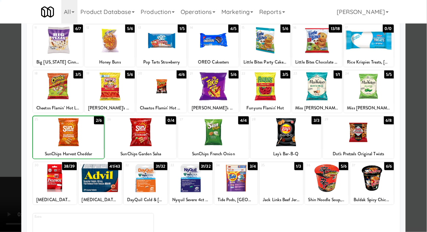
click at [416, 150] on div at bounding box center [213, 116] width 427 height 232
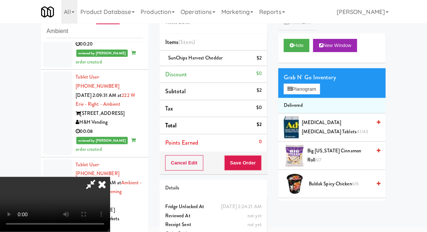
scroll to position [27, 0]
click at [317, 93] on button "Planogram" at bounding box center [302, 89] width 36 height 11
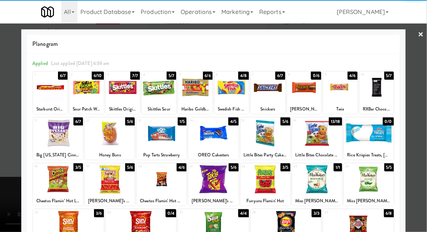
click at [372, 136] on div at bounding box center [369, 133] width 50 height 28
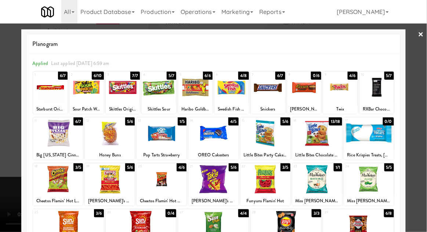
click at [418, 165] on div at bounding box center [213, 116] width 427 height 232
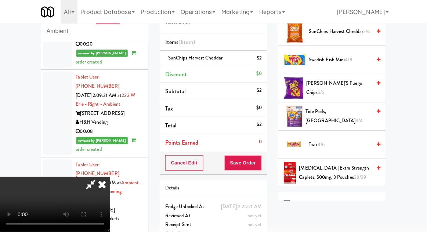
scroll to position [921, 0]
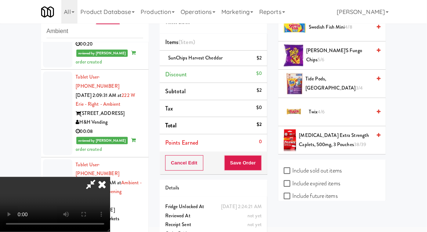
click at [337, 167] on label "Include sold out items" at bounding box center [313, 170] width 58 height 11
click at [292, 168] on input "Include sold out items" at bounding box center [288, 171] width 8 height 6
checkbox input "true"
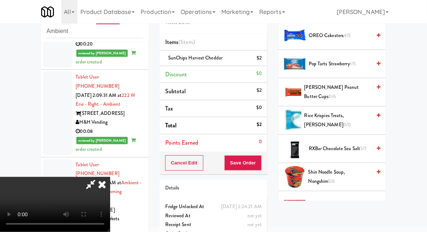
scroll to position [592, 0]
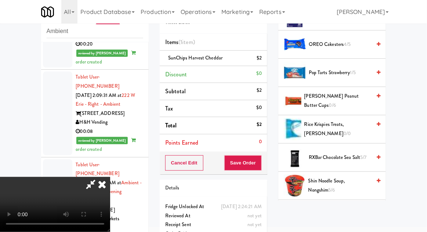
click at [353, 120] on span "Rice Krispies Treats, [PERSON_NAME] 0/0" at bounding box center [338, 129] width 67 height 18
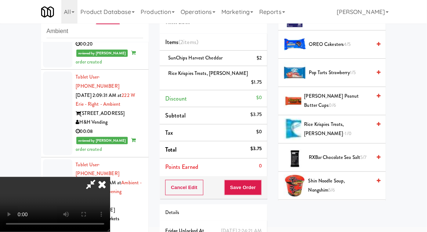
click at [344, 72] on span "Pop Tarts Strawberry 1/5" at bounding box center [340, 72] width 62 height 9
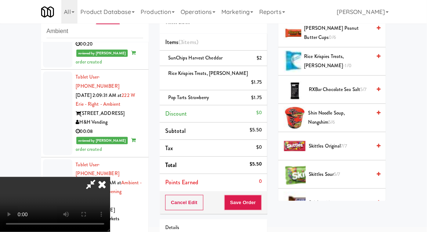
scroll to position [663, 0]
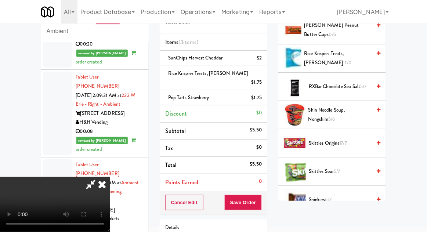
click at [340, 141] on span "Skittles Original 7/7" at bounding box center [340, 143] width 62 height 9
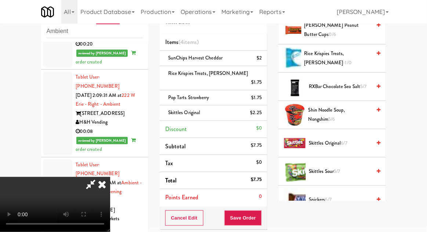
scroll to position [0, 0]
click at [99, 177] on icon at bounding box center [90, 184] width 17 height 15
click at [266, 208] on div "Cancel Edit Save Order" at bounding box center [214, 218] width 108 height 23
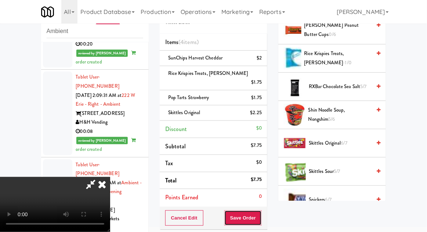
click at [261, 212] on button "Save Order" at bounding box center [243, 218] width 37 height 15
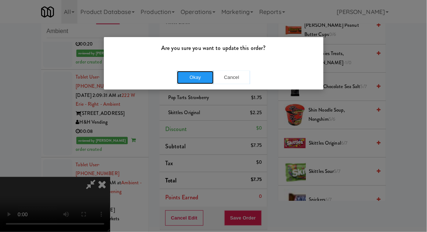
click at [194, 82] on button "Okay" at bounding box center [195, 77] width 37 height 13
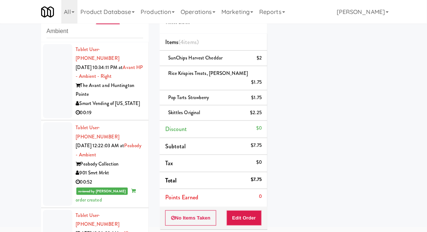
scroll to position [0, 0]
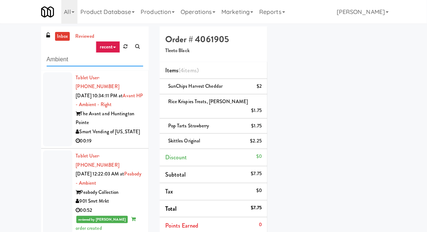
click at [54, 59] on input "Ambient" at bounding box center [95, 60] width 97 height 14
click at [53, 58] on input "Ambient" at bounding box center [95, 60] width 97 height 14
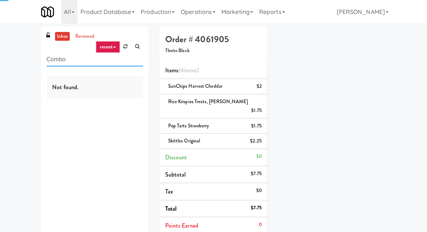
type input "Combo"
click at [14, 55] on div "inbox reviewed recent all unclear take inventory issue suspicious failed recent…" at bounding box center [213, 179] width 427 height 306
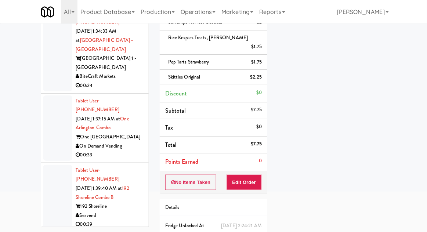
scroll to position [1507, 0]
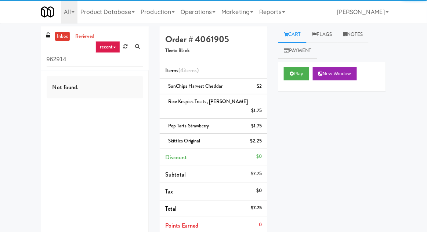
click at [59, 62] on input "962914" at bounding box center [95, 60] width 97 height 14
click at [53, 56] on input "962914" at bounding box center [95, 60] width 97 height 14
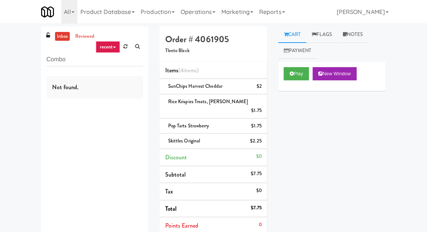
type input "Combo"
click at [5, 51] on div "inbox reviewed recent all unclear take inventory issue suspicious failed recent…" at bounding box center [213, 179] width 427 height 306
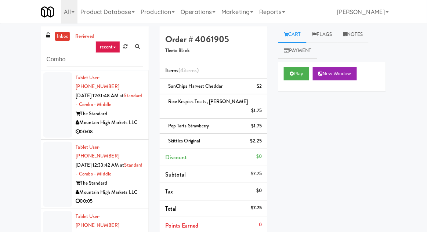
click at [60, 112] on div at bounding box center [57, 104] width 29 height 65
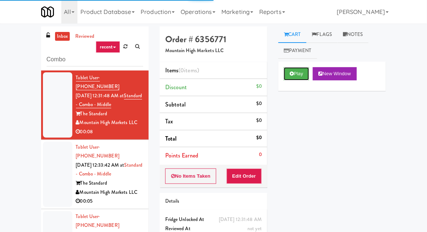
click at [291, 79] on button "Play" at bounding box center [296, 73] width 25 height 13
click at [240, 183] on button "Edit Order" at bounding box center [245, 176] width 36 height 15
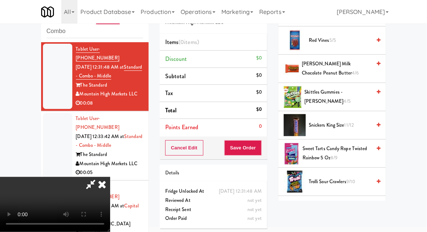
scroll to position [960, 0]
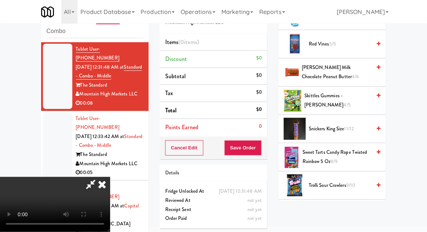
click at [355, 160] on span "Sweet Tarts Candy Rope Twisted Rainbow 5 oz 8/9" at bounding box center [337, 157] width 69 height 18
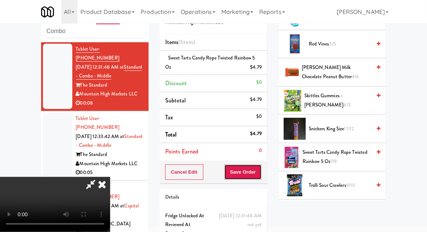
click at [261, 173] on button "Save Order" at bounding box center [243, 172] width 37 height 15
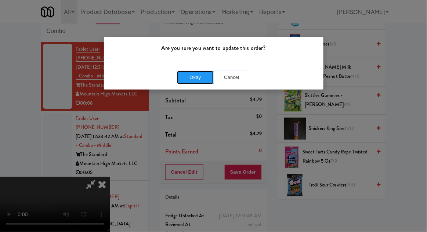
click at [200, 80] on button "Okay" at bounding box center [195, 77] width 37 height 13
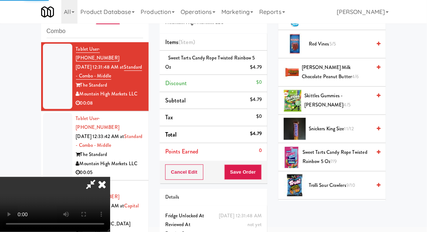
scroll to position [72, 0]
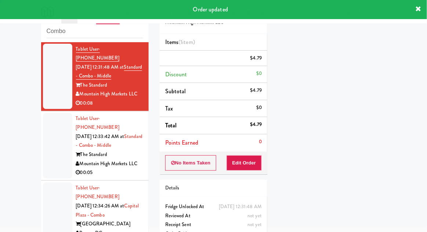
click at [51, 138] on div at bounding box center [57, 145] width 29 height 65
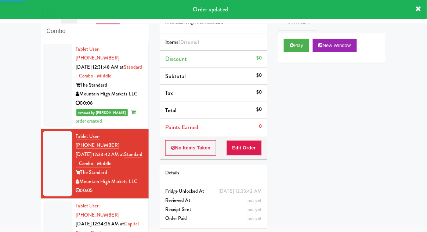
click at [280, 44] on div "Play New Window" at bounding box center [333, 47] width 108 height 29
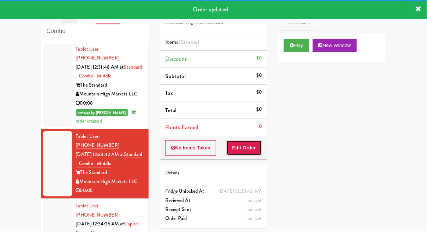
click at [255, 151] on button "Edit Order" at bounding box center [245, 147] width 36 height 15
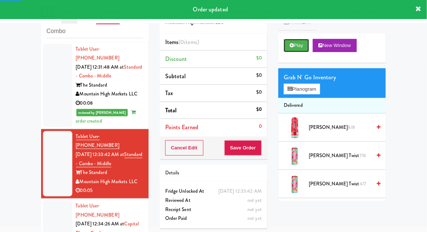
click at [291, 48] on button "Play" at bounding box center [296, 45] width 25 height 13
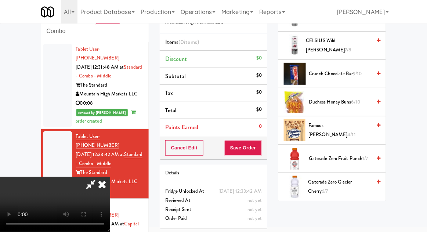
scroll to position [250, 0]
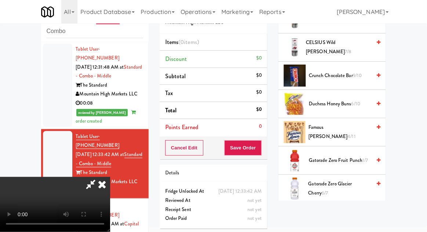
click at [355, 135] on span "Famous Amos 4/11" at bounding box center [340, 132] width 63 height 18
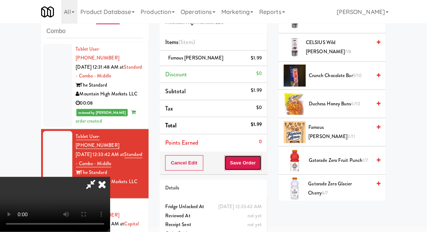
click at [259, 166] on button "Save Order" at bounding box center [243, 162] width 37 height 15
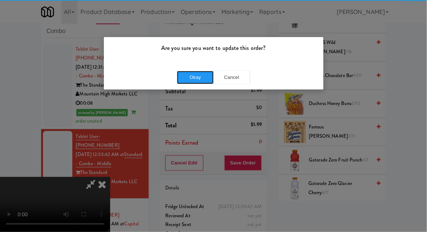
click at [190, 74] on button "Okay" at bounding box center [195, 77] width 37 height 13
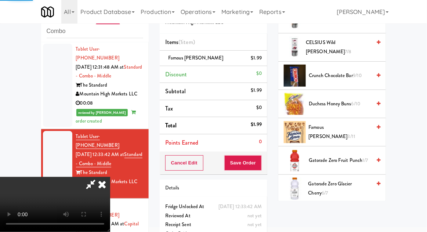
scroll to position [72, 0]
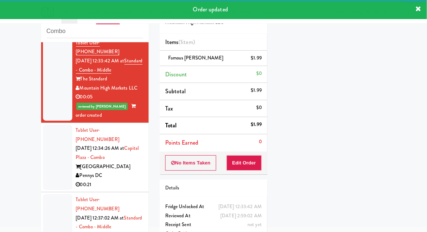
click at [58, 140] on div at bounding box center [57, 157] width 29 height 65
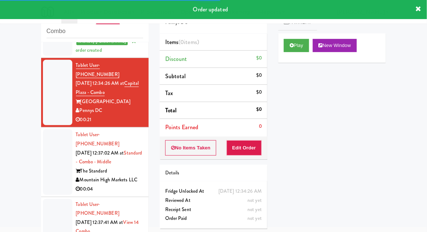
scroll to position [159, 0]
click at [289, 49] on button "Play" at bounding box center [296, 45] width 25 height 13
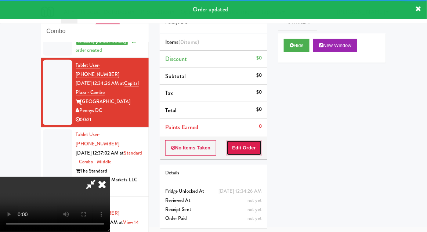
click at [254, 146] on button "Edit Order" at bounding box center [245, 147] width 36 height 15
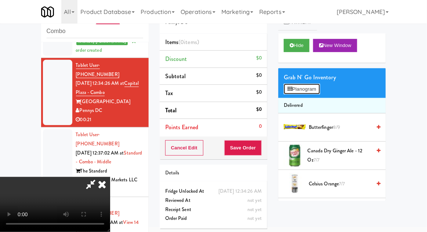
click at [318, 93] on button "Planogram" at bounding box center [302, 89] width 36 height 11
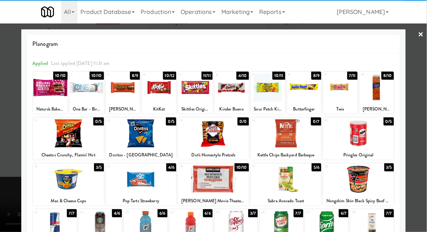
click at [382, 173] on div at bounding box center [358, 179] width 71 height 28
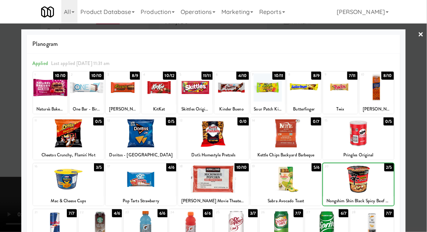
click at [418, 157] on div at bounding box center [213, 116] width 427 height 232
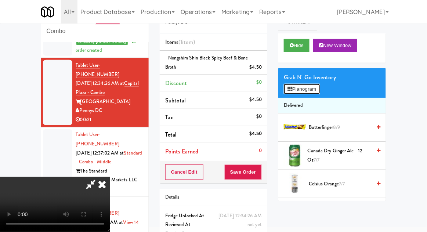
click at [318, 84] on button "Planogram" at bounding box center [302, 89] width 36 height 11
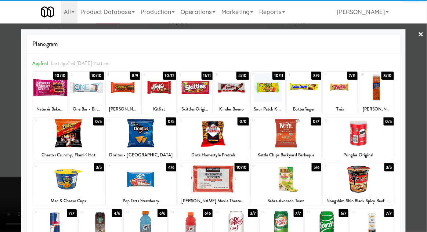
click at [380, 96] on div at bounding box center [377, 87] width 35 height 28
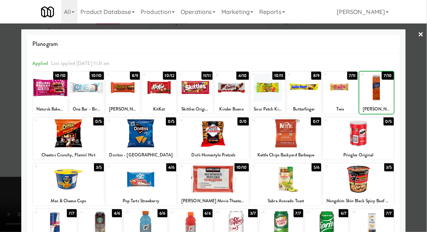
click at [421, 101] on div at bounding box center [213, 116] width 427 height 232
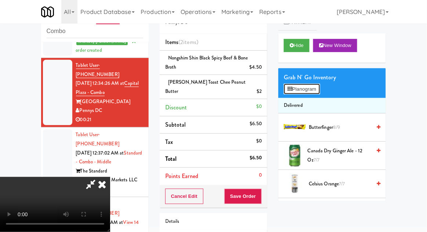
click at [319, 91] on button "Planogram" at bounding box center [302, 89] width 36 height 11
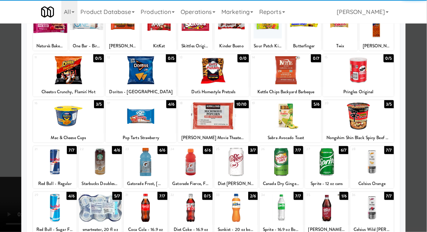
scroll to position [63, 0]
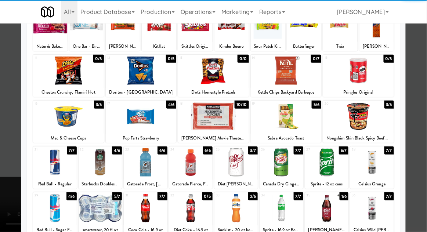
click at [237, 215] on div at bounding box center [236, 208] width 43 height 28
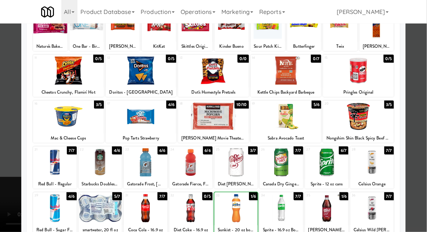
click at [417, 139] on div at bounding box center [213, 116] width 427 height 232
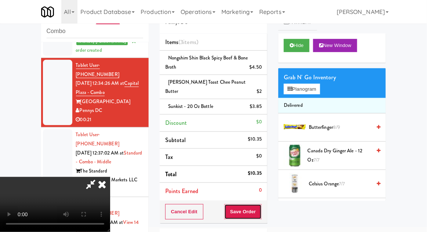
click at [260, 206] on button "Save Order" at bounding box center [243, 211] width 37 height 15
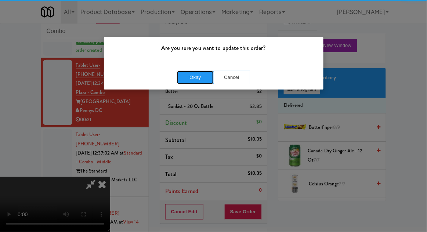
click at [189, 81] on button "Okay" at bounding box center [195, 77] width 37 height 13
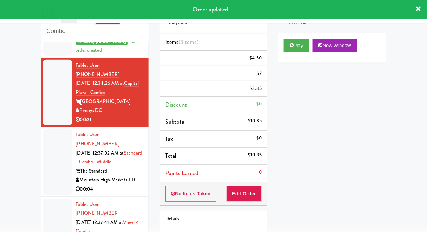
click at [54, 143] on div at bounding box center [57, 161] width 29 height 65
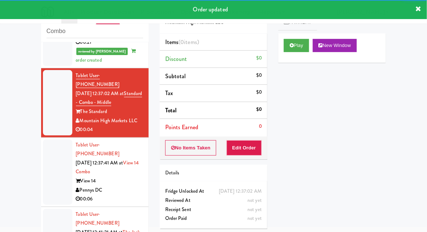
scroll to position [237, 0]
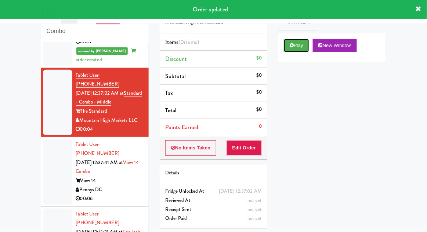
click at [290, 47] on icon at bounding box center [292, 45] width 4 height 5
click at [246, 143] on button "Edit Order" at bounding box center [245, 147] width 36 height 15
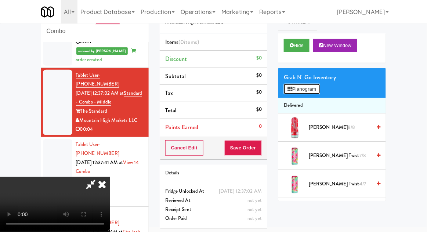
click at [315, 87] on button "Planogram" at bounding box center [302, 89] width 36 height 11
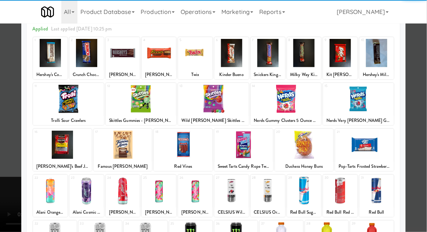
scroll to position [50, 0]
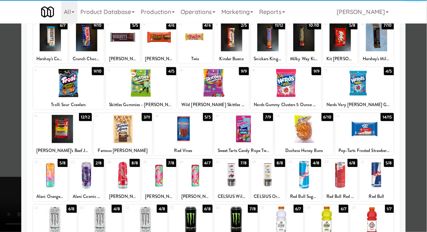
click at [58, 230] on div at bounding box center [54, 221] width 43 height 28
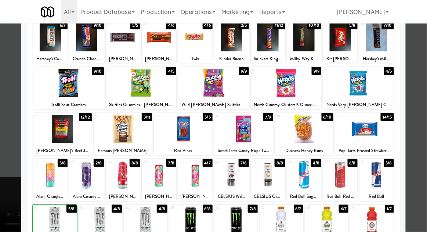
click at [420, 128] on div at bounding box center [213, 116] width 427 height 232
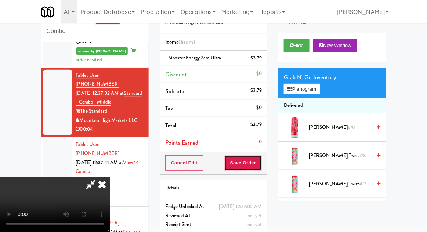
click at [260, 163] on button "Save Order" at bounding box center [243, 162] width 37 height 15
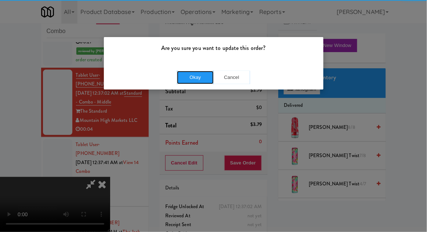
click at [195, 78] on button "Okay" at bounding box center [195, 77] width 37 height 13
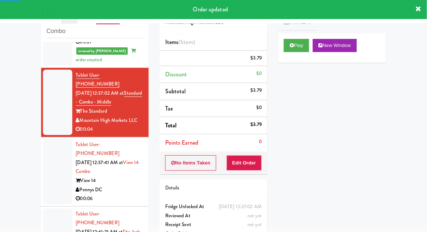
click at [52, 139] on div at bounding box center [57, 171] width 29 height 65
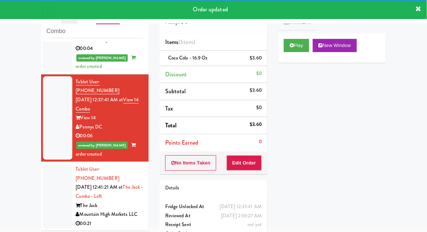
click at [61, 164] on div at bounding box center [57, 196] width 29 height 65
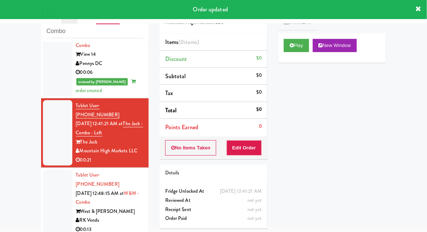
scroll to position [394, 0]
